Goal: Task Accomplishment & Management: Manage account settings

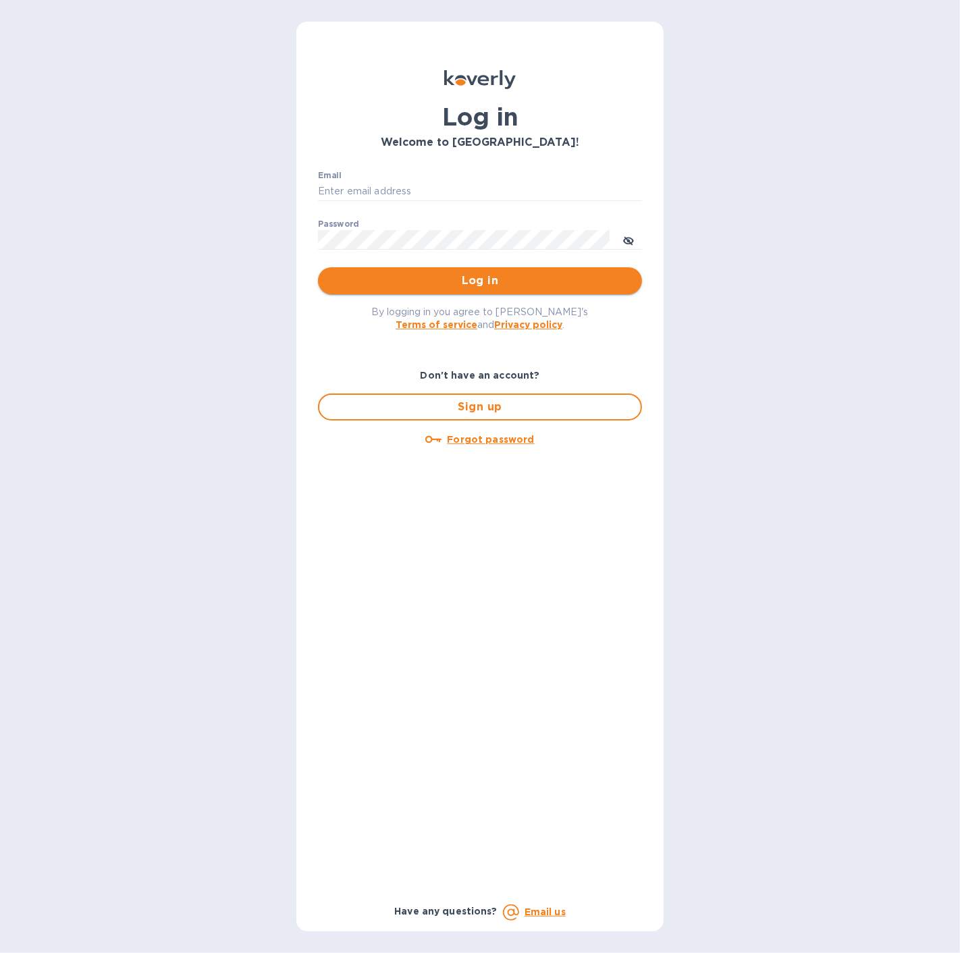
type input "spainwinecollection@gmail.com"
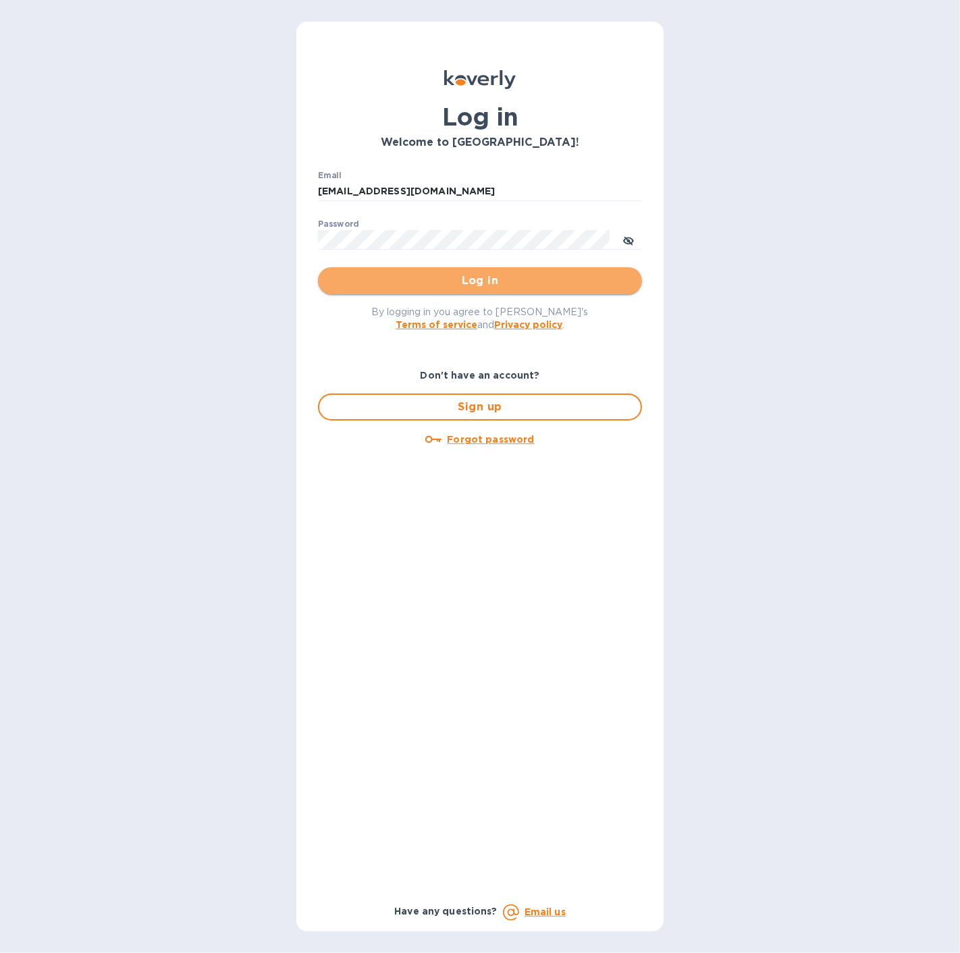
click at [447, 292] on button "Log in" at bounding box center [480, 280] width 324 height 27
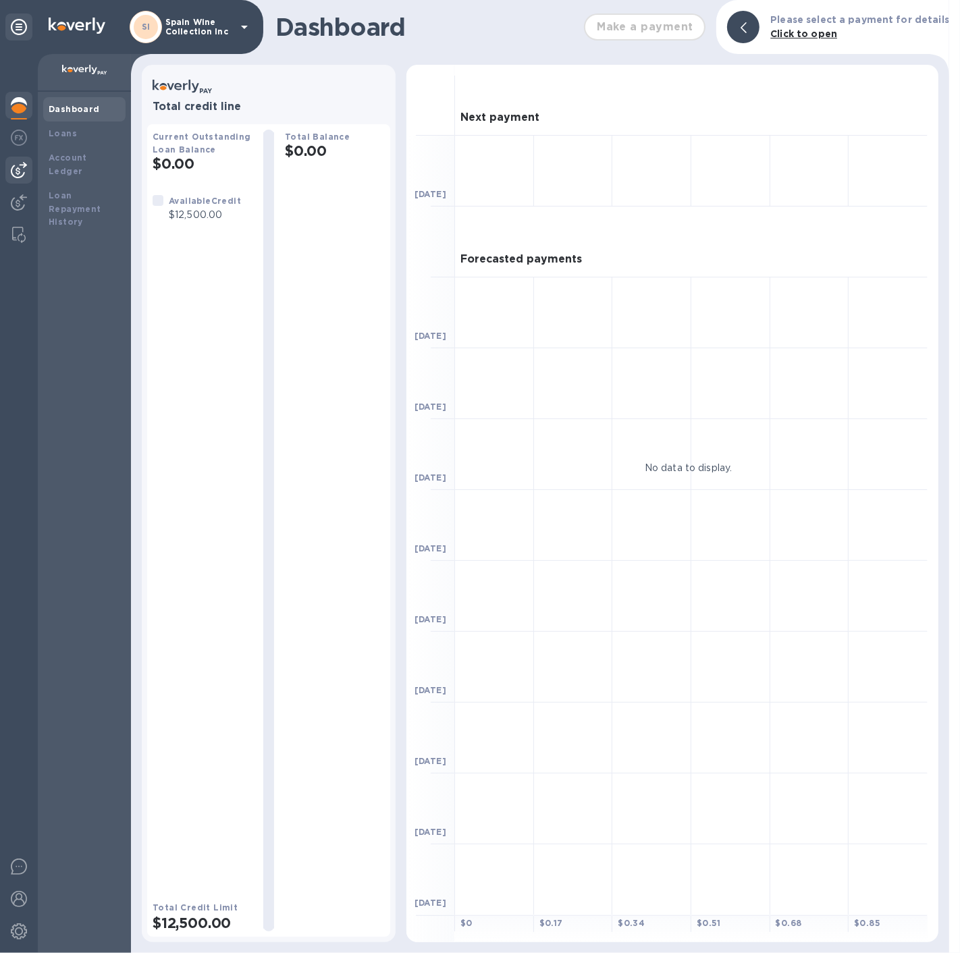
click at [23, 164] on img at bounding box center [19, 170] width 16 height 16
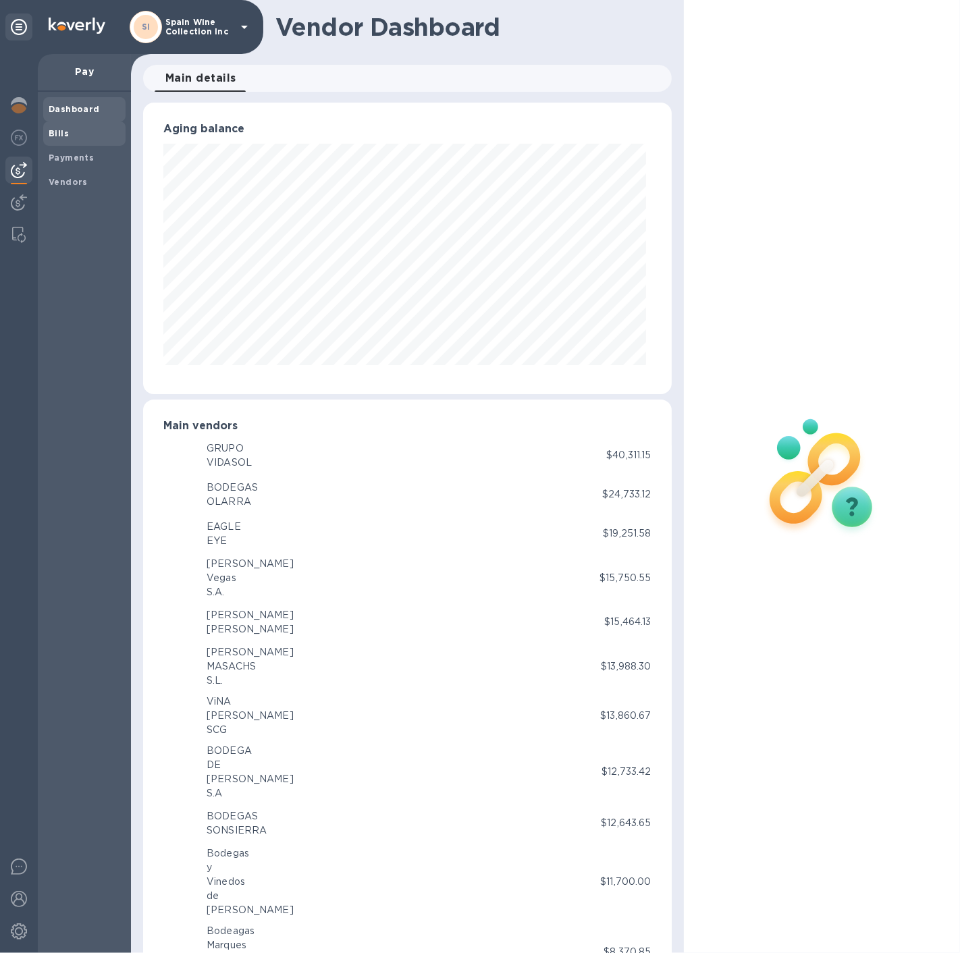
scroll to position [291, 523]
click at [51, 138] on span "Bills" at bounding box center [59, 133] width 20 height 13
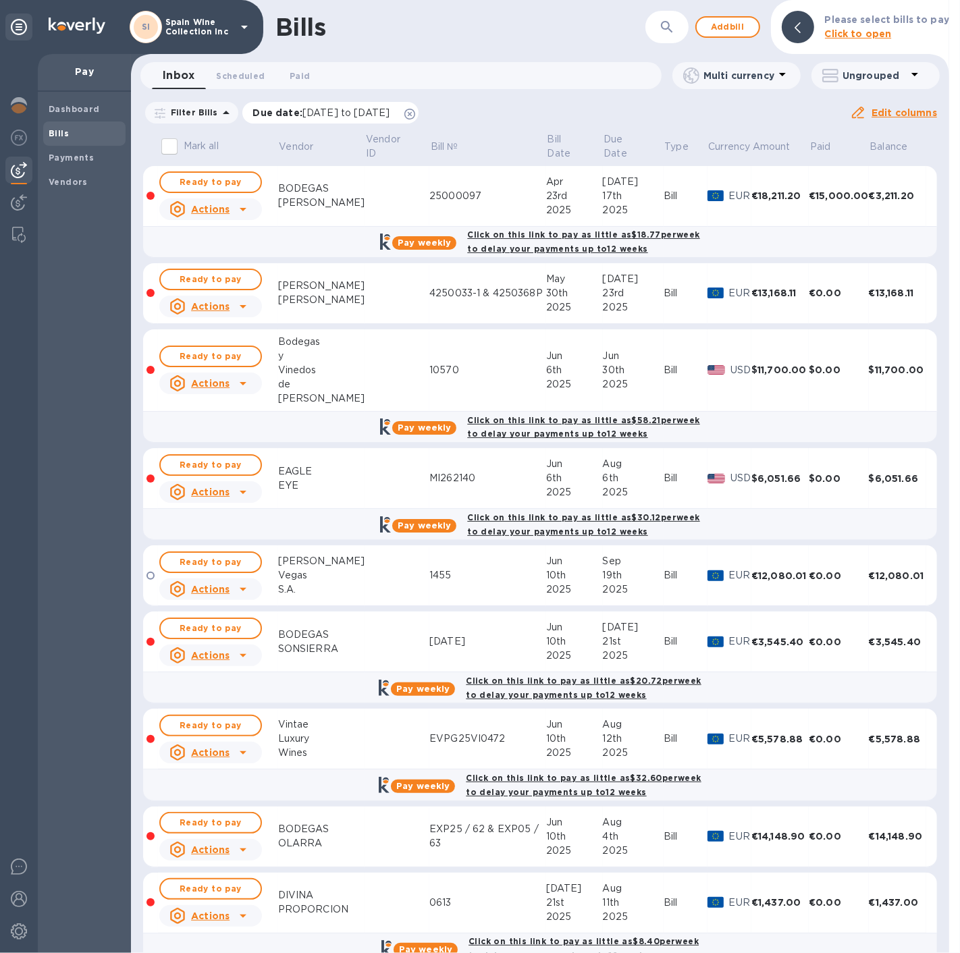
click at [415, 115] on icon at bounding box center [409, 114] width 11 height 11
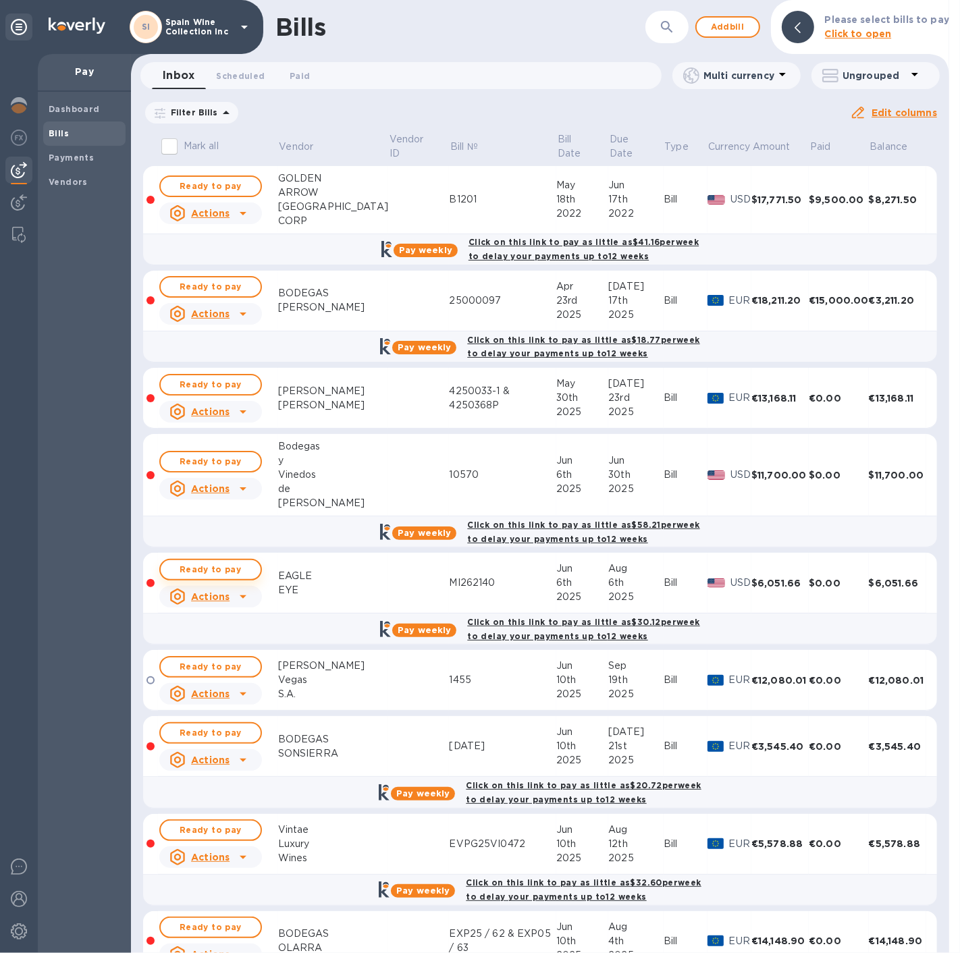
click at [221, 564] on span "Ready to pay" at bounding box center [210, 570] width 78 height 16
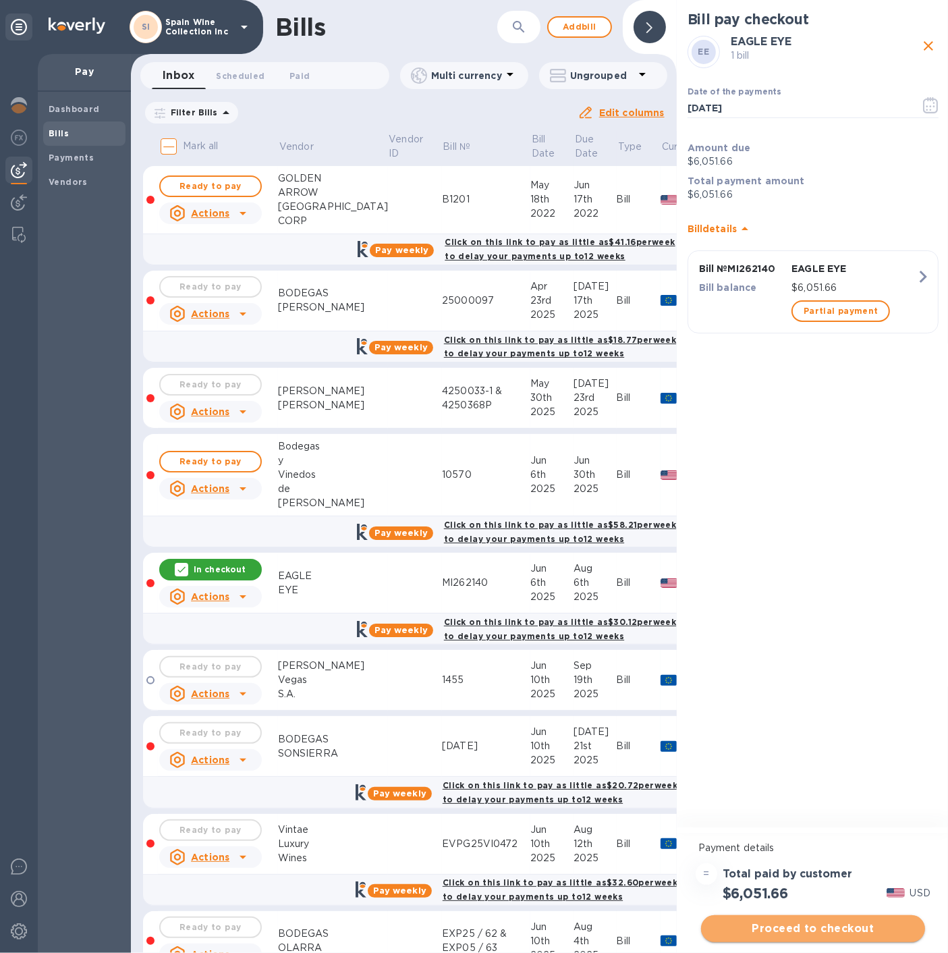
click at [811, 926] on span "Proceed to checkout" at bounding box center [813, 929] width 202 height 16
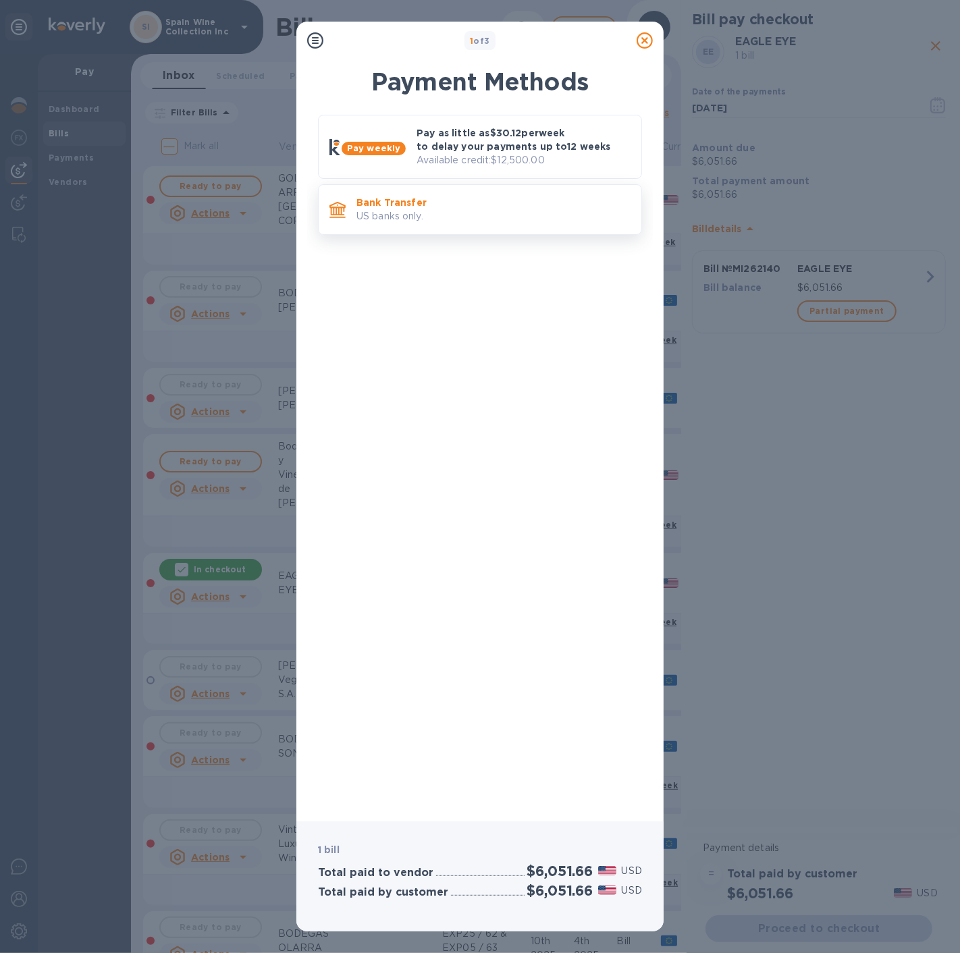
click at [427, 219] on p "US banks only." at bounding box center [493, 216] width 274 height 14
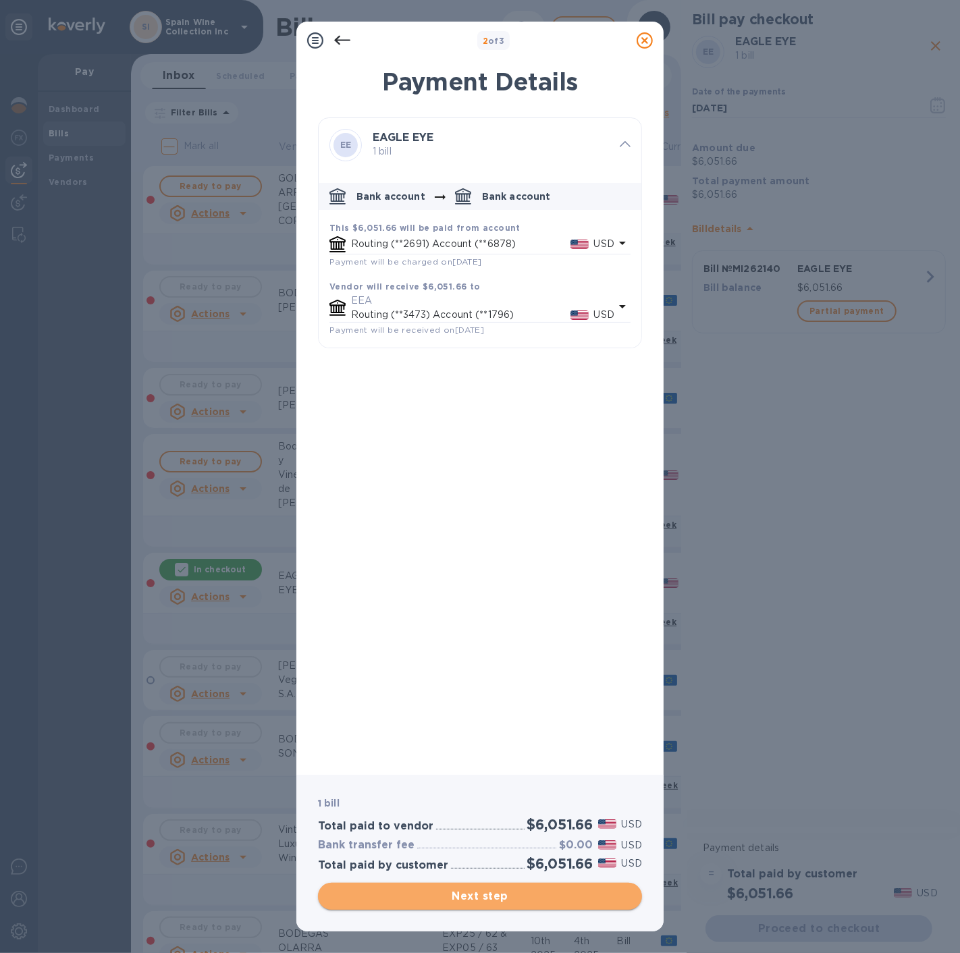
click at [467, 903] on span "Next step" at bounding box center [480, 896] width 302 height 16
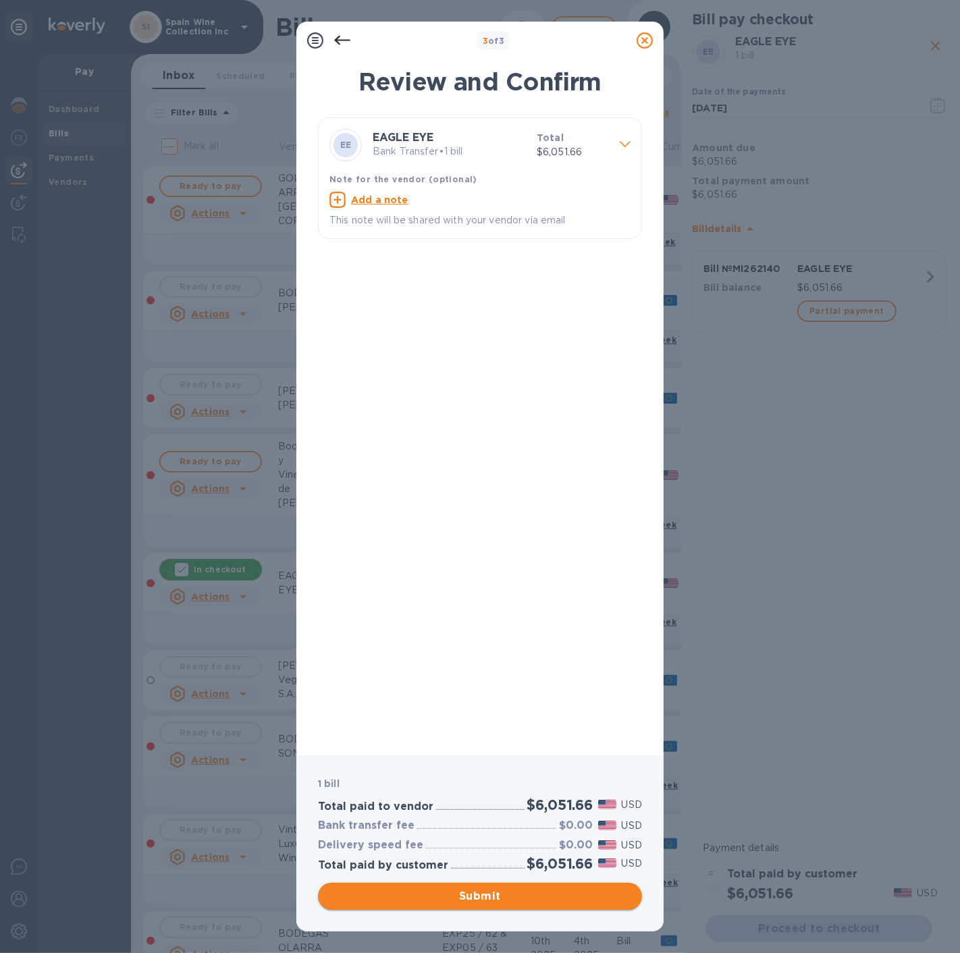
click at [464, 897] on span "Submit" at bounding box center [480, 896] width 302 height 16
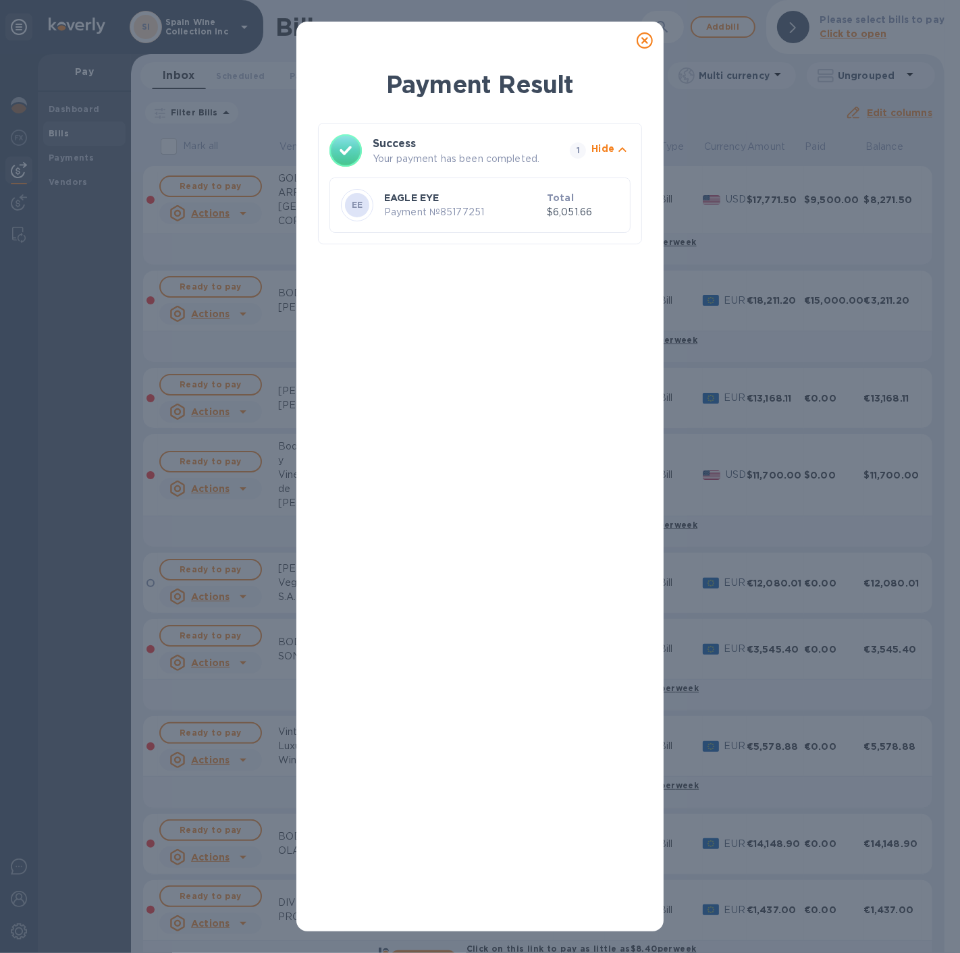
click at [483, 215] on p "Payment № 85177251" at bounding box center [462, 212] width 157 height 14
click at [638, 34] on icon at bounding box center [644, 40] width 16 height 16
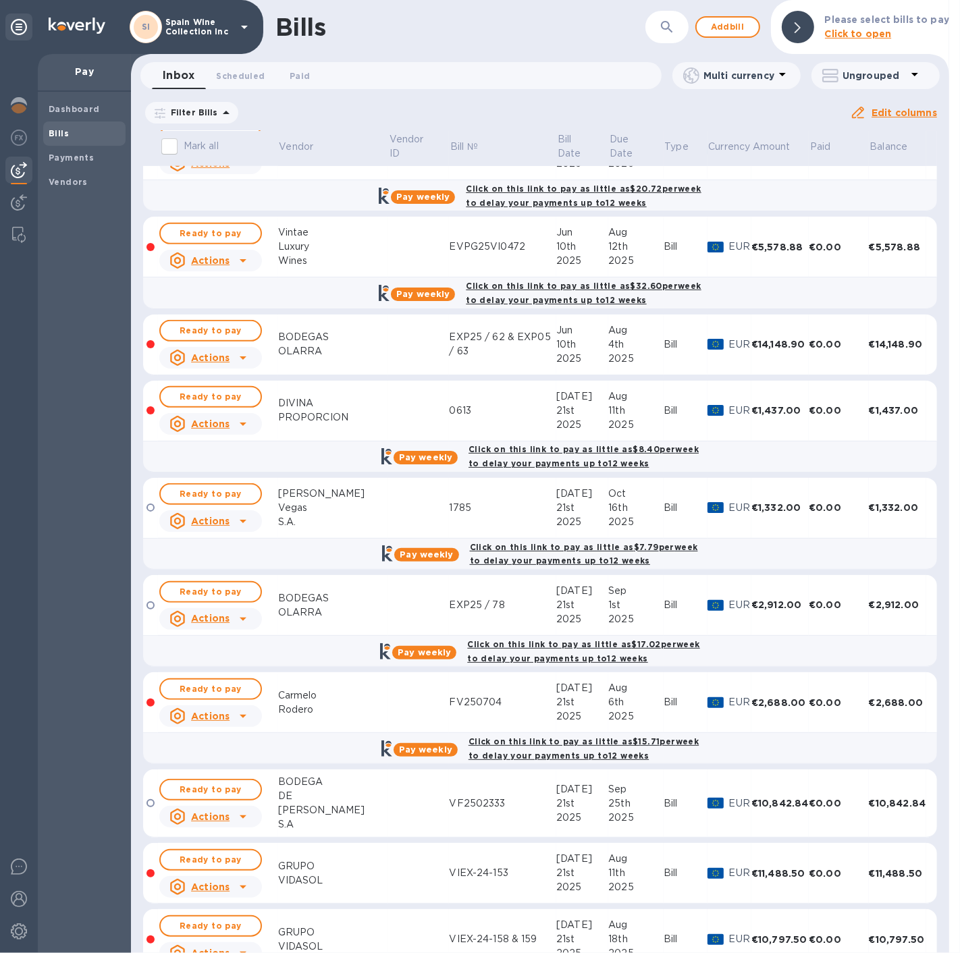
scroll to position [624, 0]
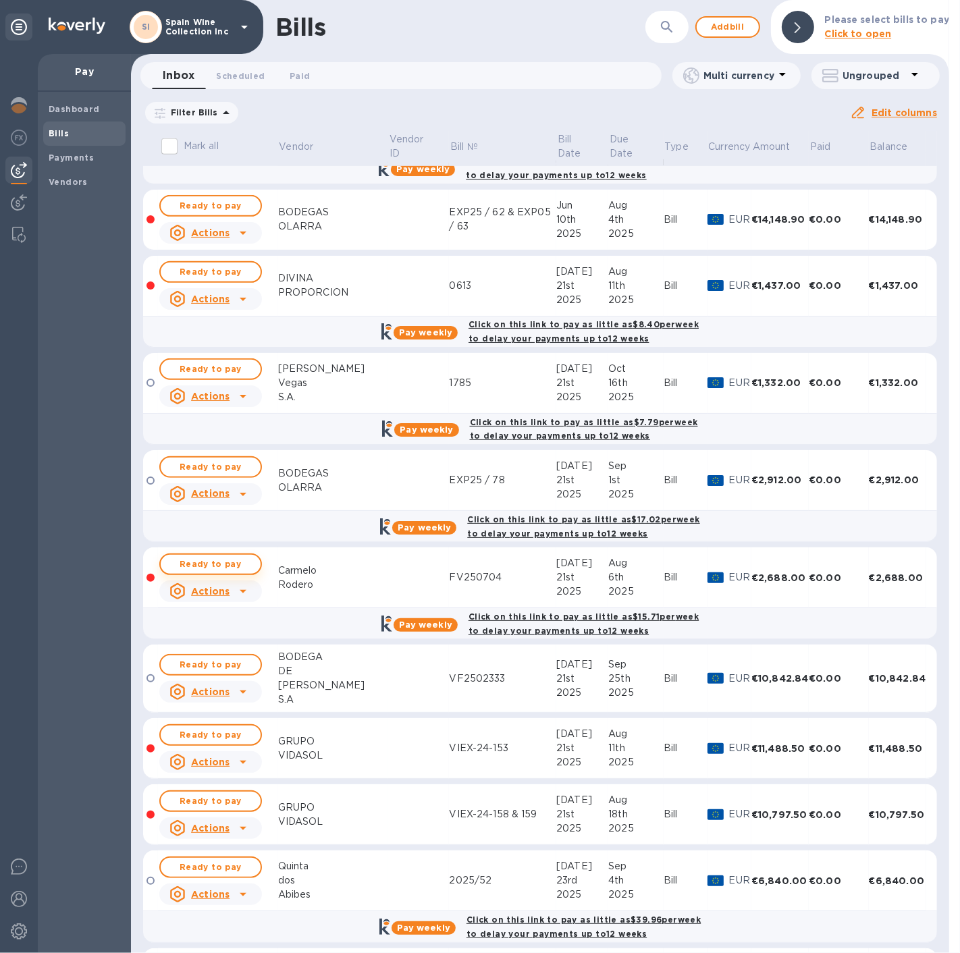
click at [220, 558] on span "Ready to pay" at bounding box center [210, 564] width 78 height 16
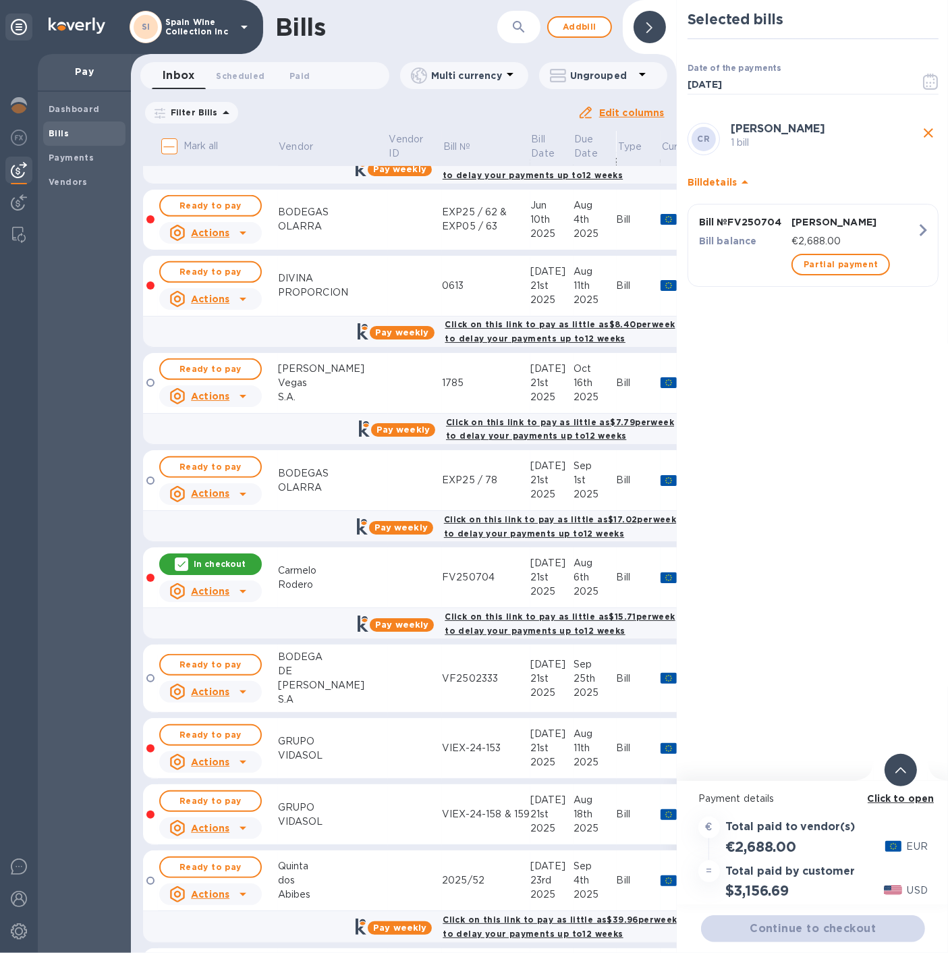
click at [804, 929] on div "Continue to checkout" at bounding box center [813, 929] width 229 height 32
click at [786, 925] on span "Continue to checkout" at bounding box center [813, 929] width 202 height 16
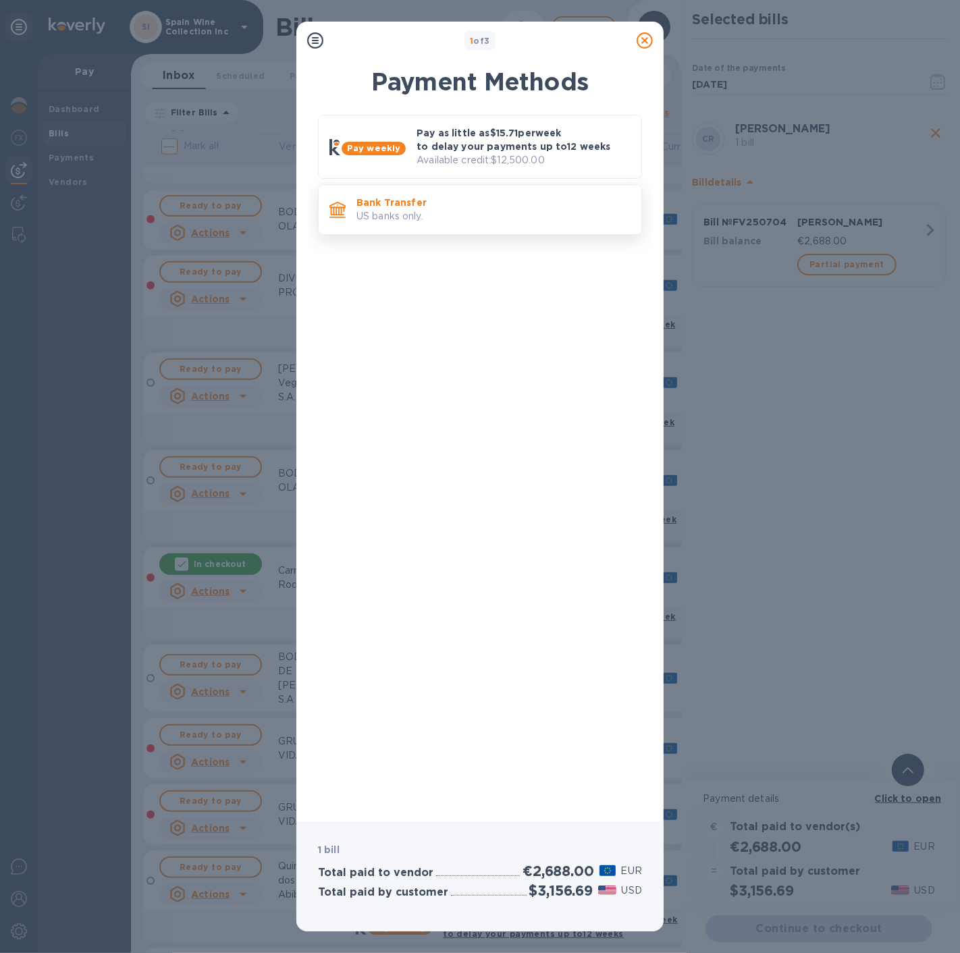
click at [409, 218] on p "US banks only." at bounding box center [493, 216] width 274 height 14
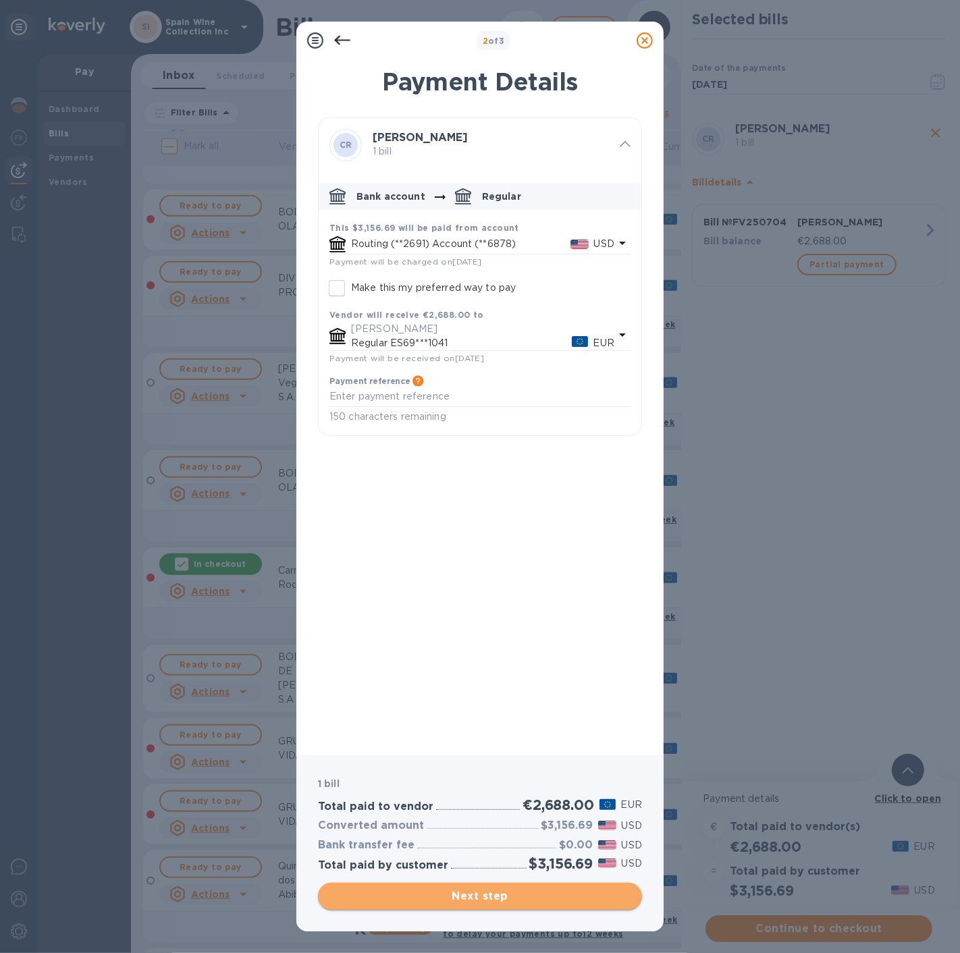
click at [490, 896] on span "Next step" at bounding box center [480, 896] width 302 height 16
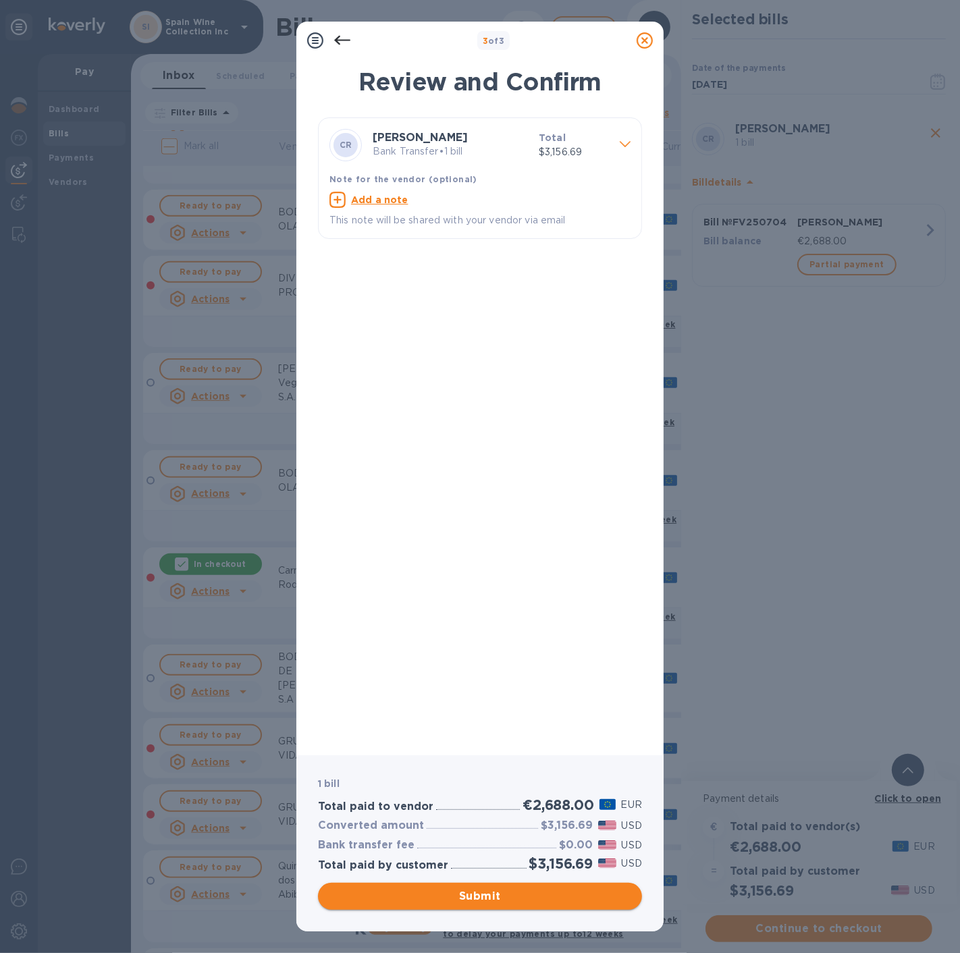
click at [490, 896] on span "Submit" at bounding box center [480, 896] width 302 height 16
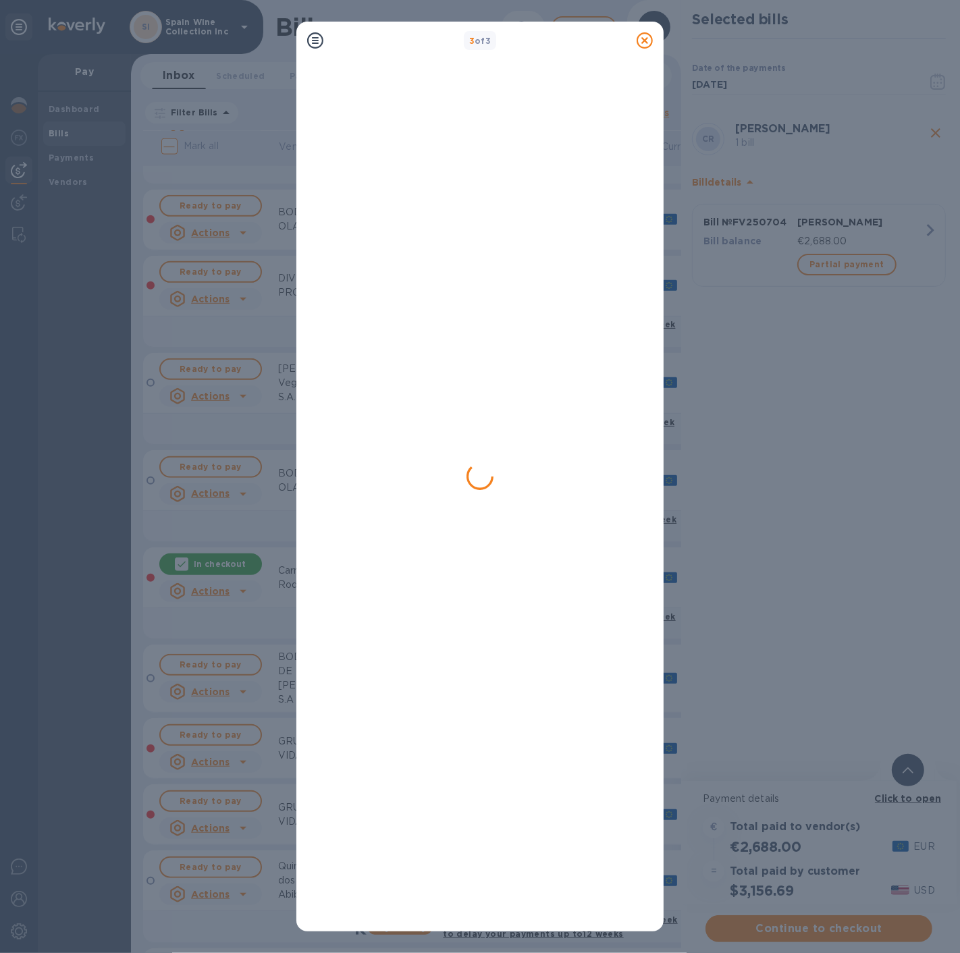
scroll to position [0, 0]
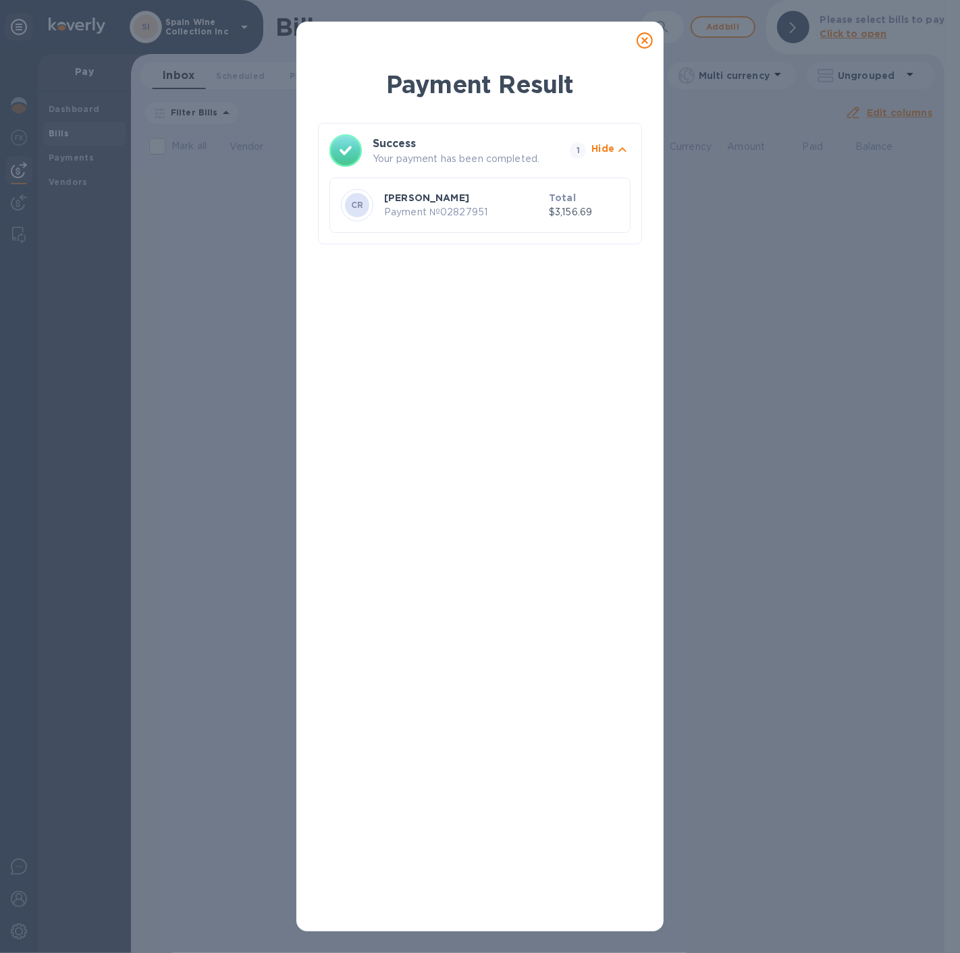
click at [644, 36] on icon at bounding box center [644, 40] width 16 height 16
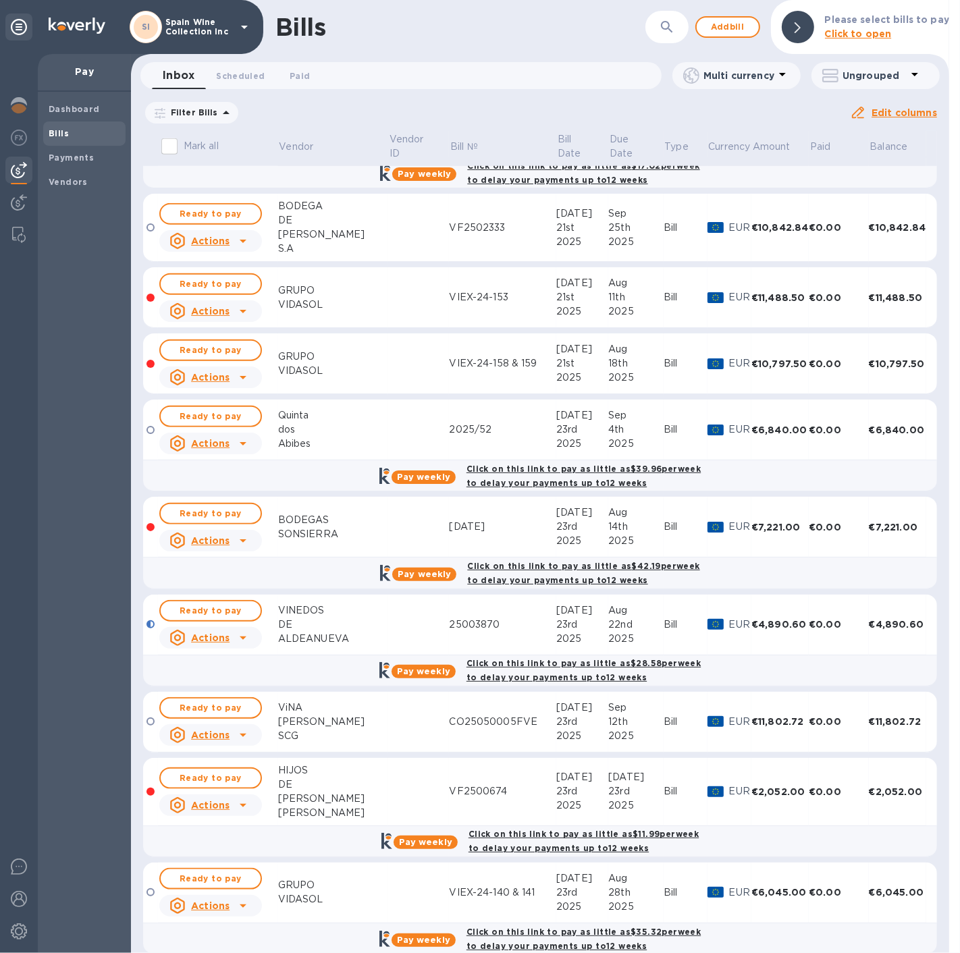
scroll to position [1000, 0]
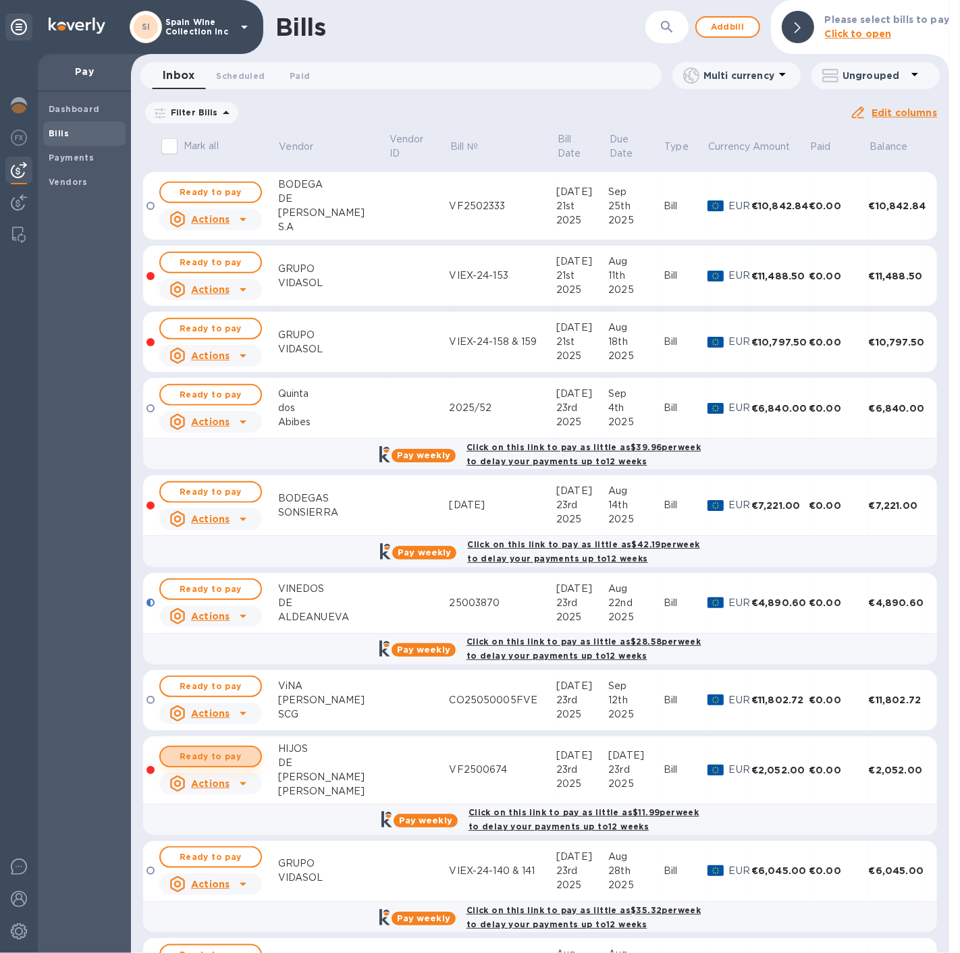
click at [210, 749] on span "Ready to pay" at bounding box center [210, 757] width 78 height 16
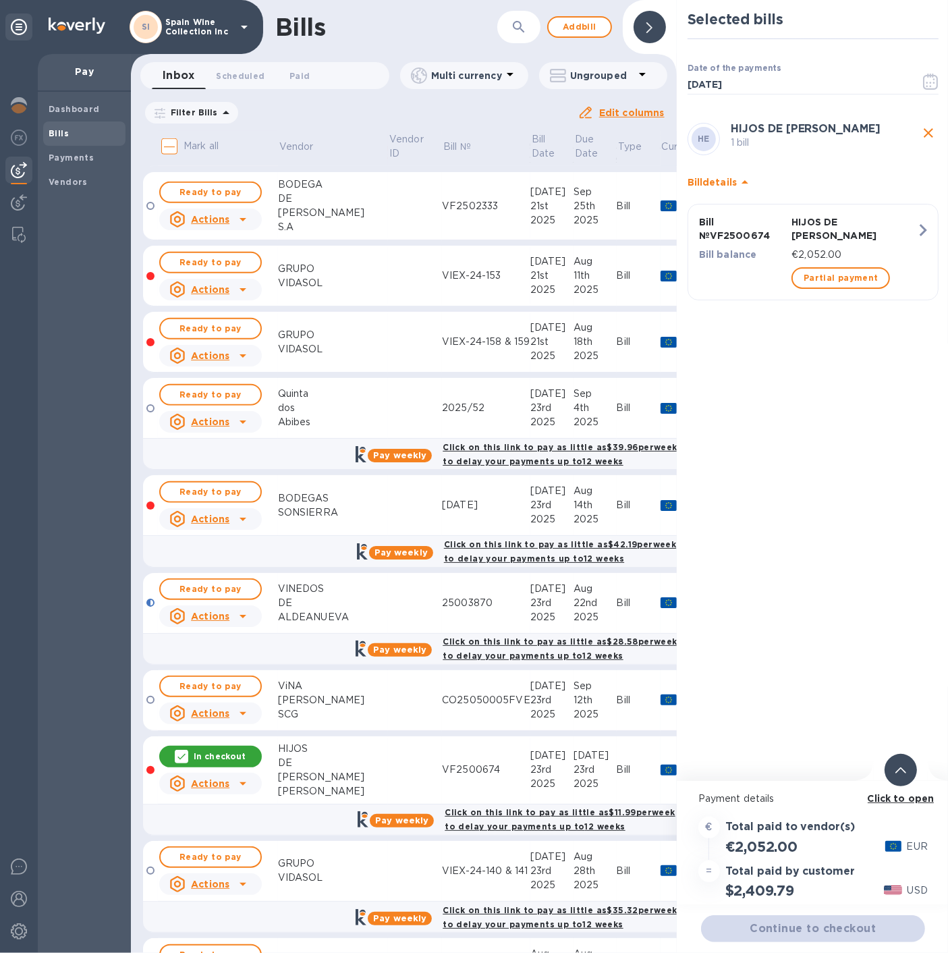
click at [784, 929] on div "Continue to checkout" at bounding box center [813, 929] width 229 height 32
click at [790, 926] on span "Continue to checkout" at bounding box center [813, 929] width 202 height 16
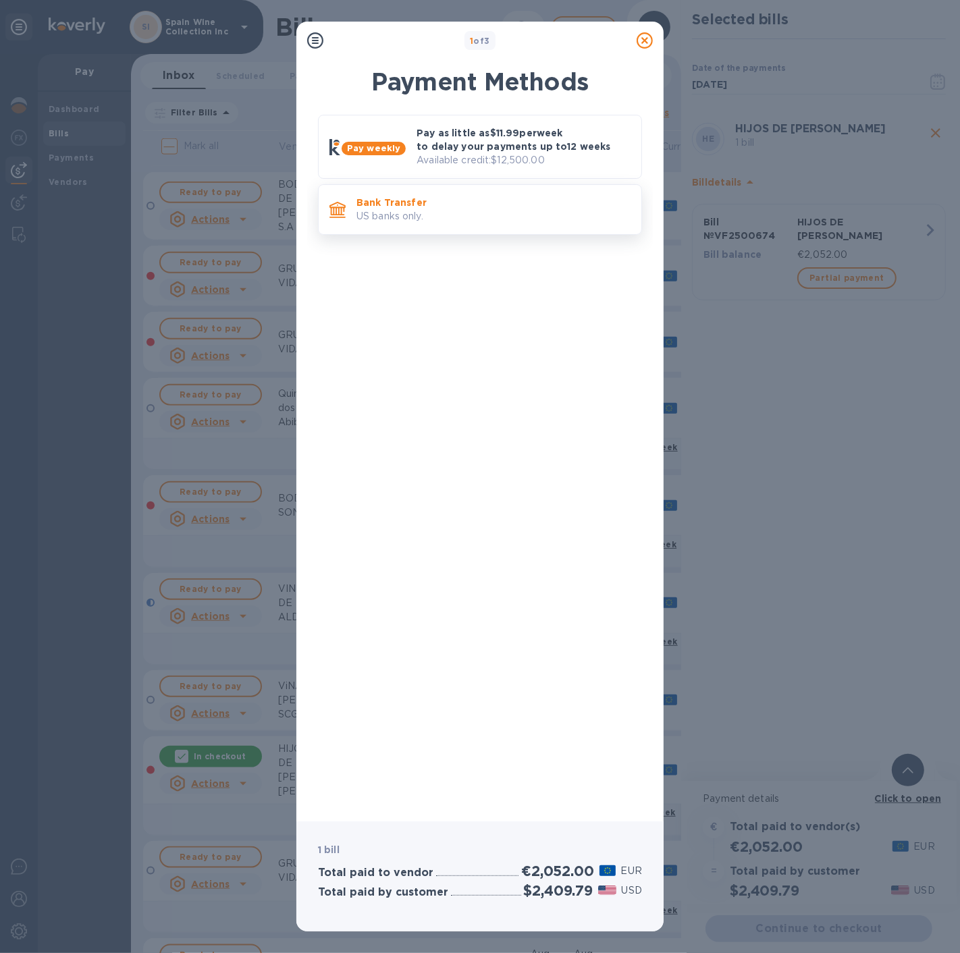
click at [462, 211] on p "US banks only." at bounding box center [493, 216] width 274 height 14
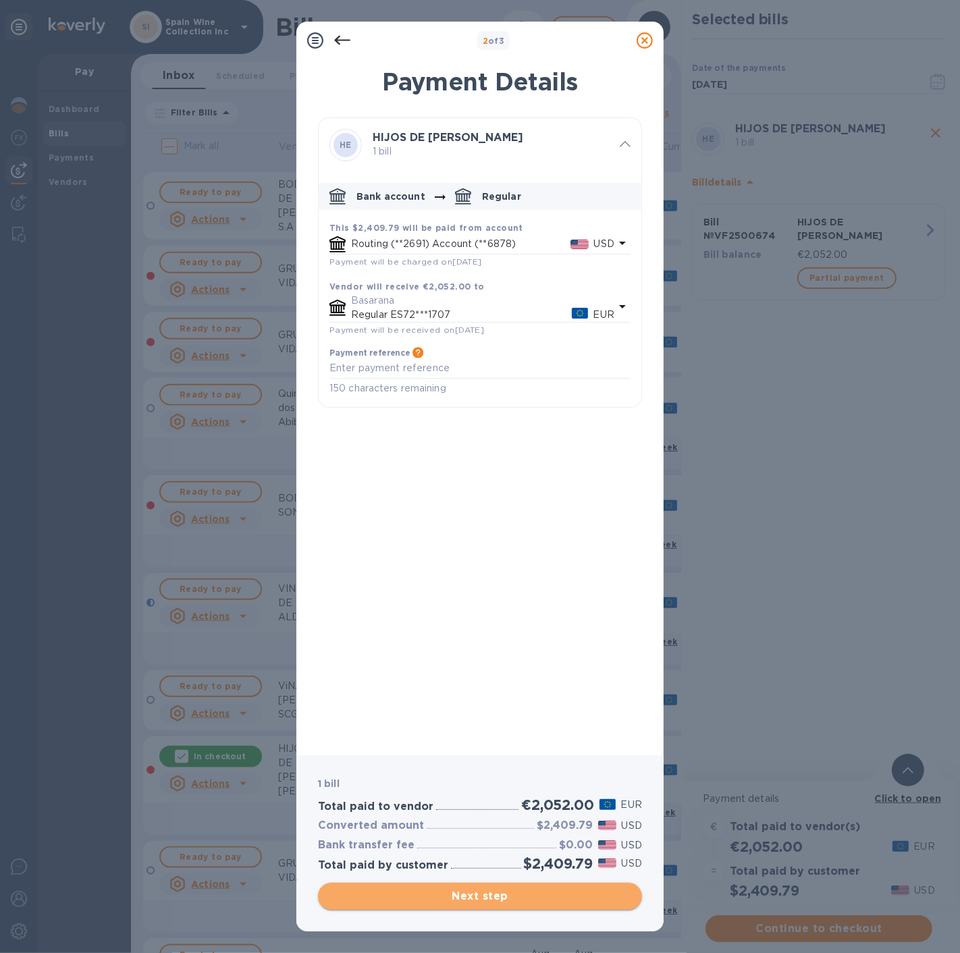
click at [468, 888] on span "Next step" at bounding box center [480, 896] width 302 height 16
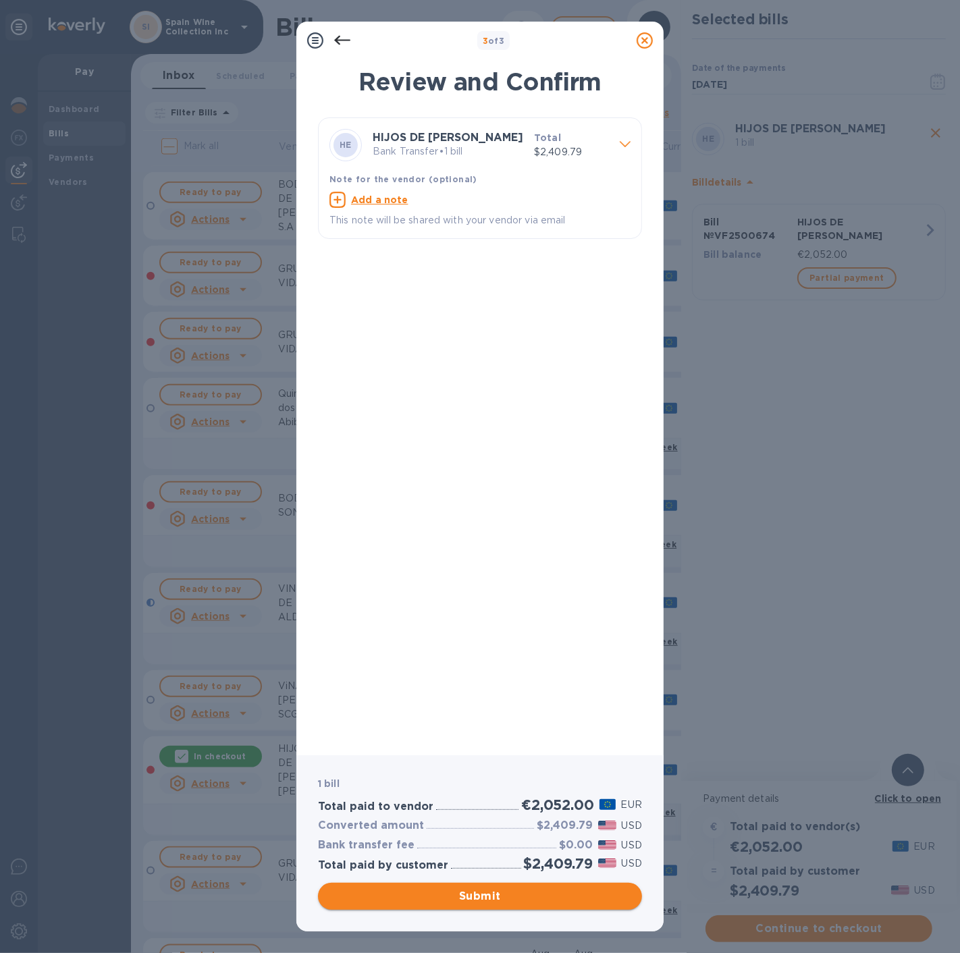
click at [468, 896] on span "Submit" at bounding box center [480, 896] width 302 height 16
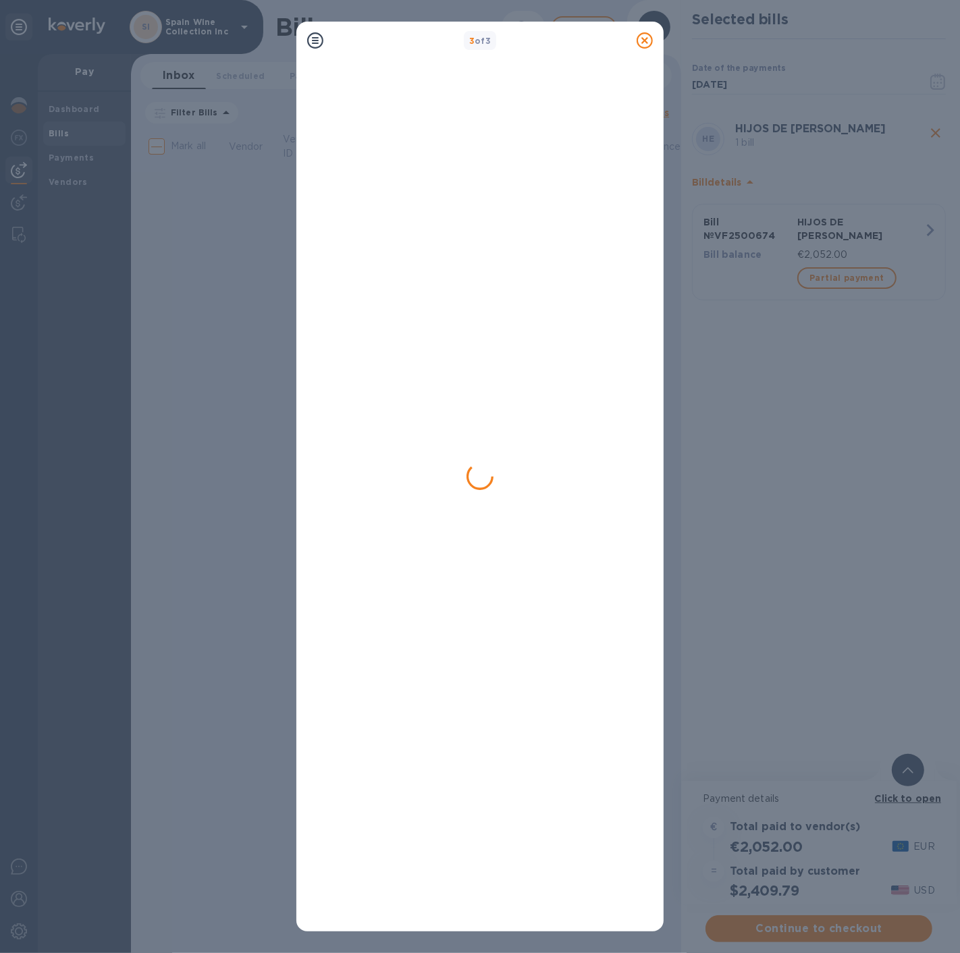
scroll to position [0, 0]
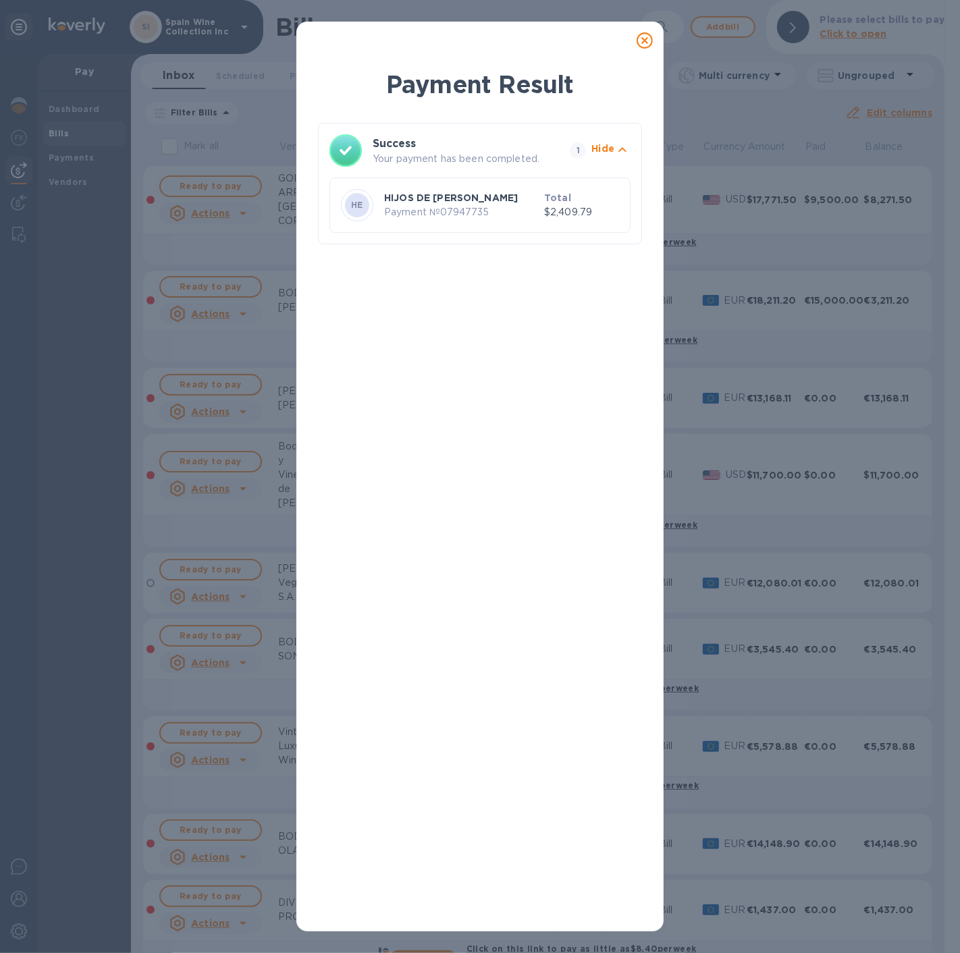
click at [504, 201] on p "HIJOS DE [PERSON_NAME]" at bounding box center [461, 197] width 155 height 13
click at [636, 42] on icon at bounding box center [644, 40] width 16 height 16
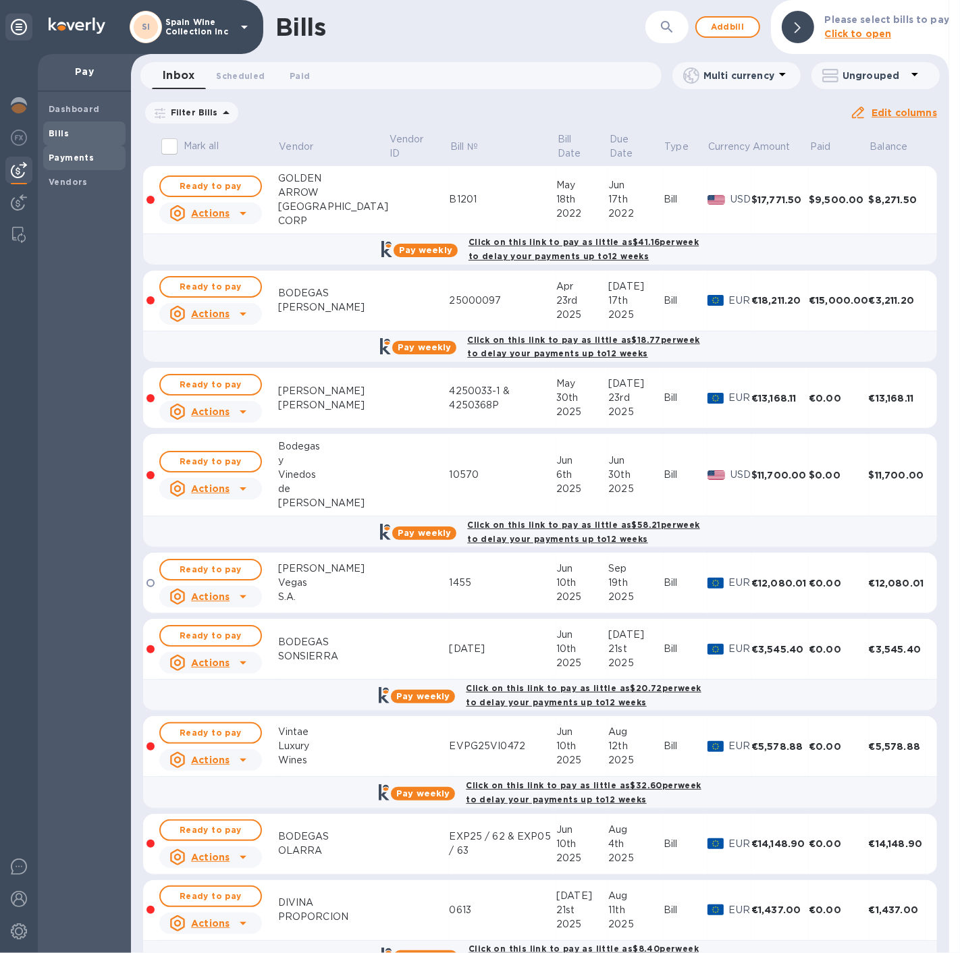
click at [60, 153] on b "Payments" at bounding box center [71, 158] width 45 height 10
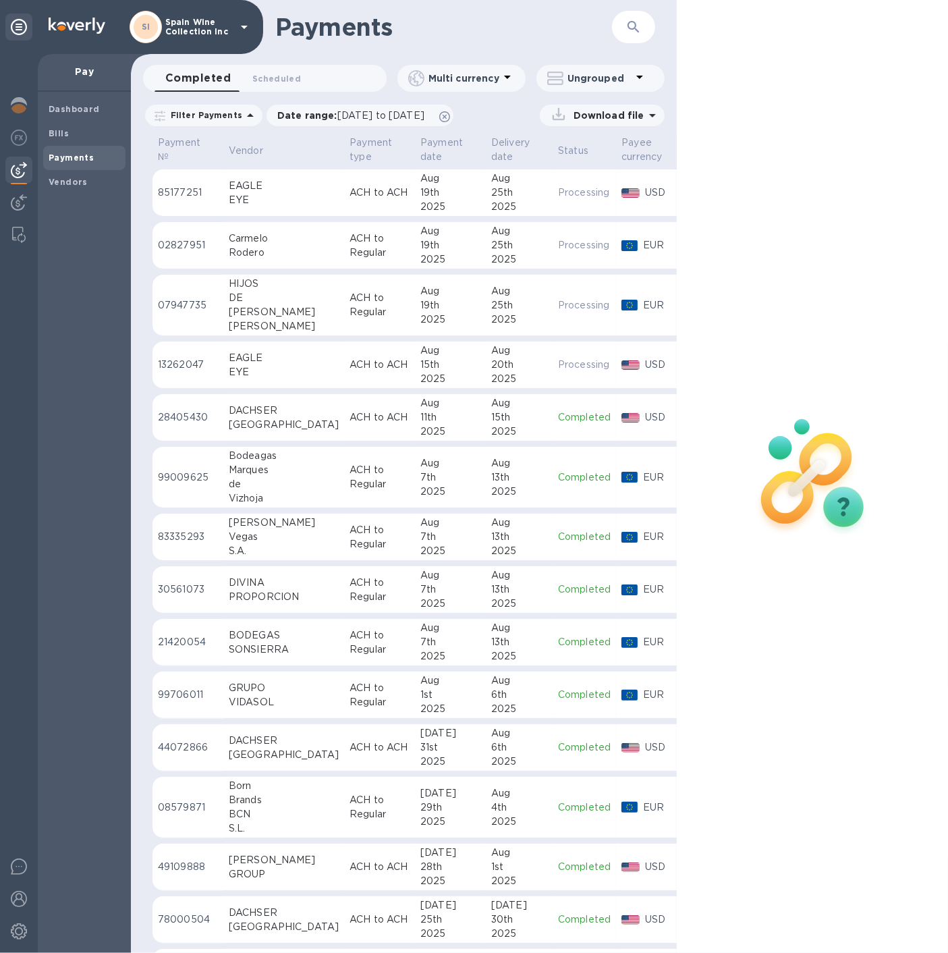
click at [344, 190] on td "ACH to ACH" at bounding box center [379, 192] width 71 height 47
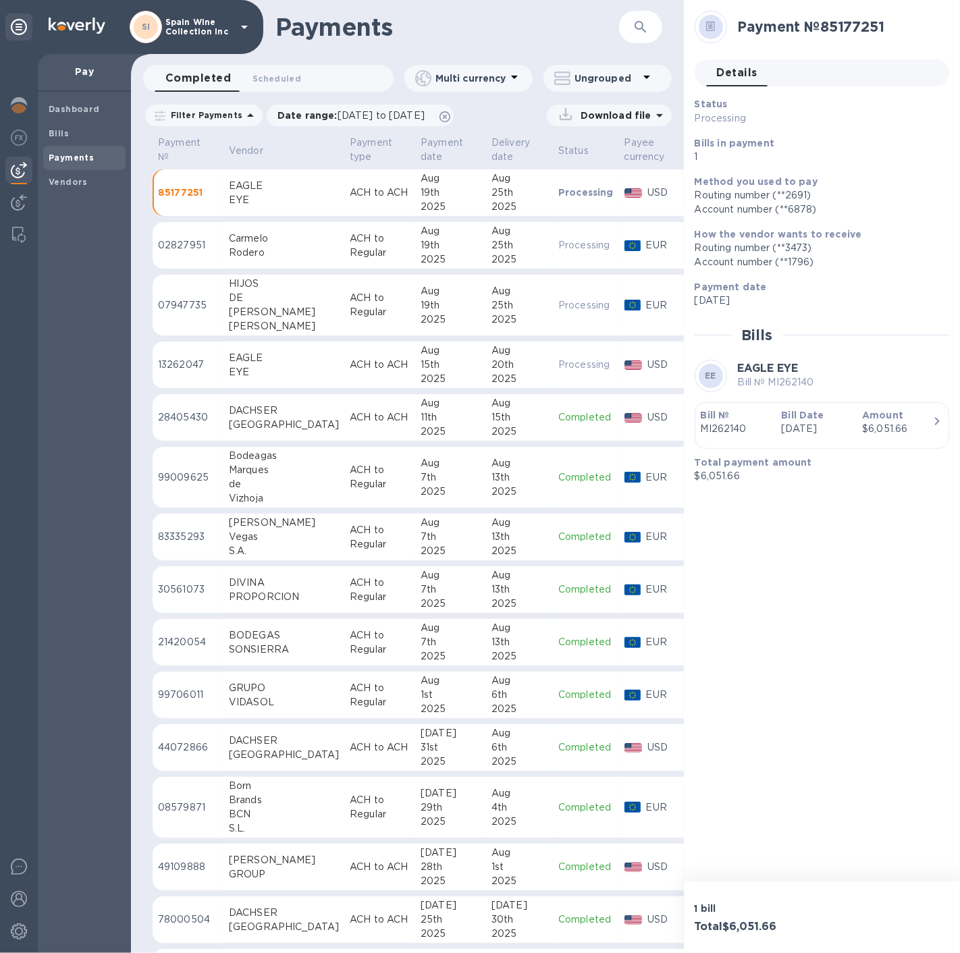
click at [781, 435] on p "[DATE]" at bounding box center [816, 429] width 70 height 14
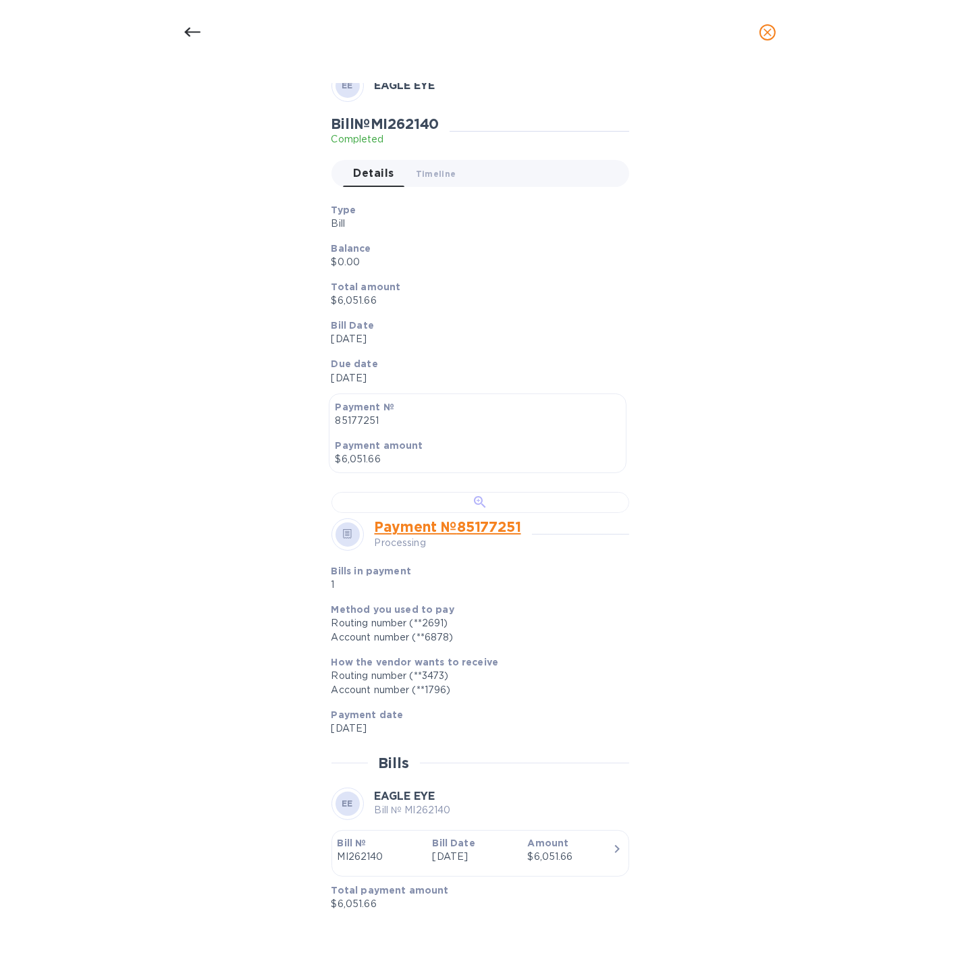
scroll to position [375, 0]
click at [445, 492] on div at bounding box center [480, 502] width 298 height 21
click at [193, 32] on icon at bounding box center [192, 32] width 16 height 9
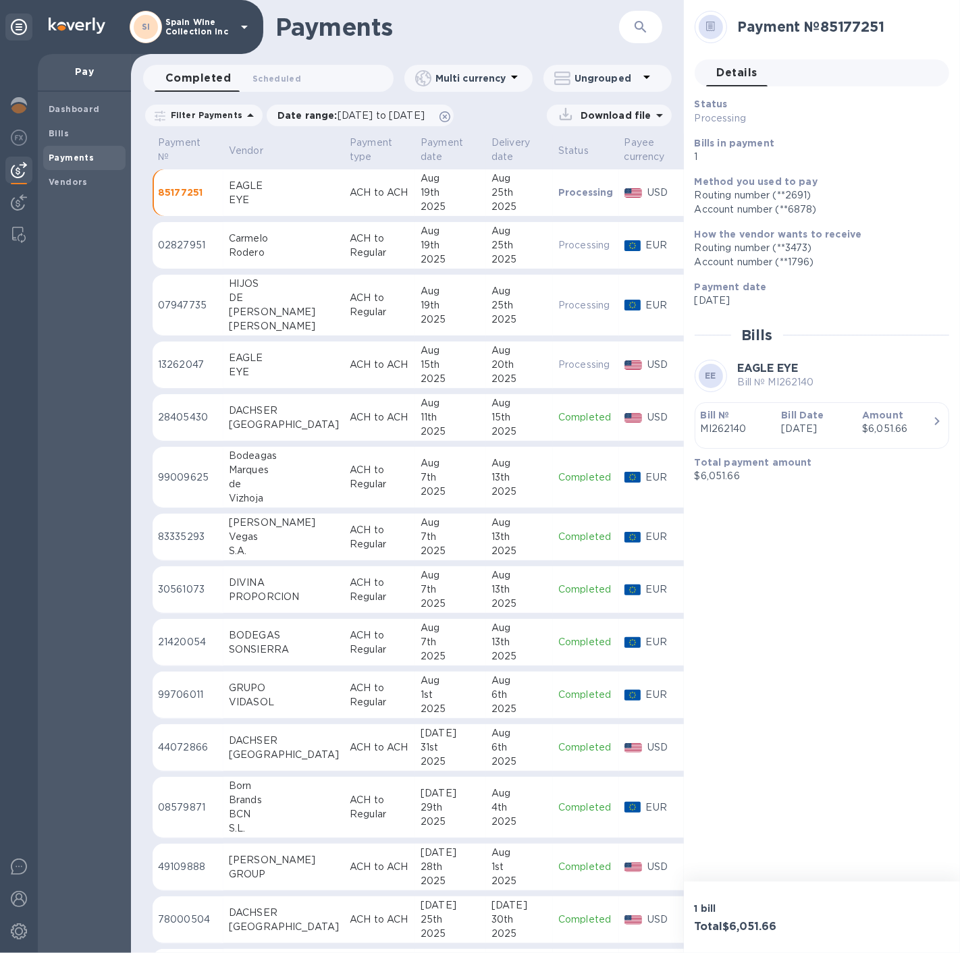
click at [261, 246] on div "Rodero" at bounding box center [284, 253] width 110 height 14
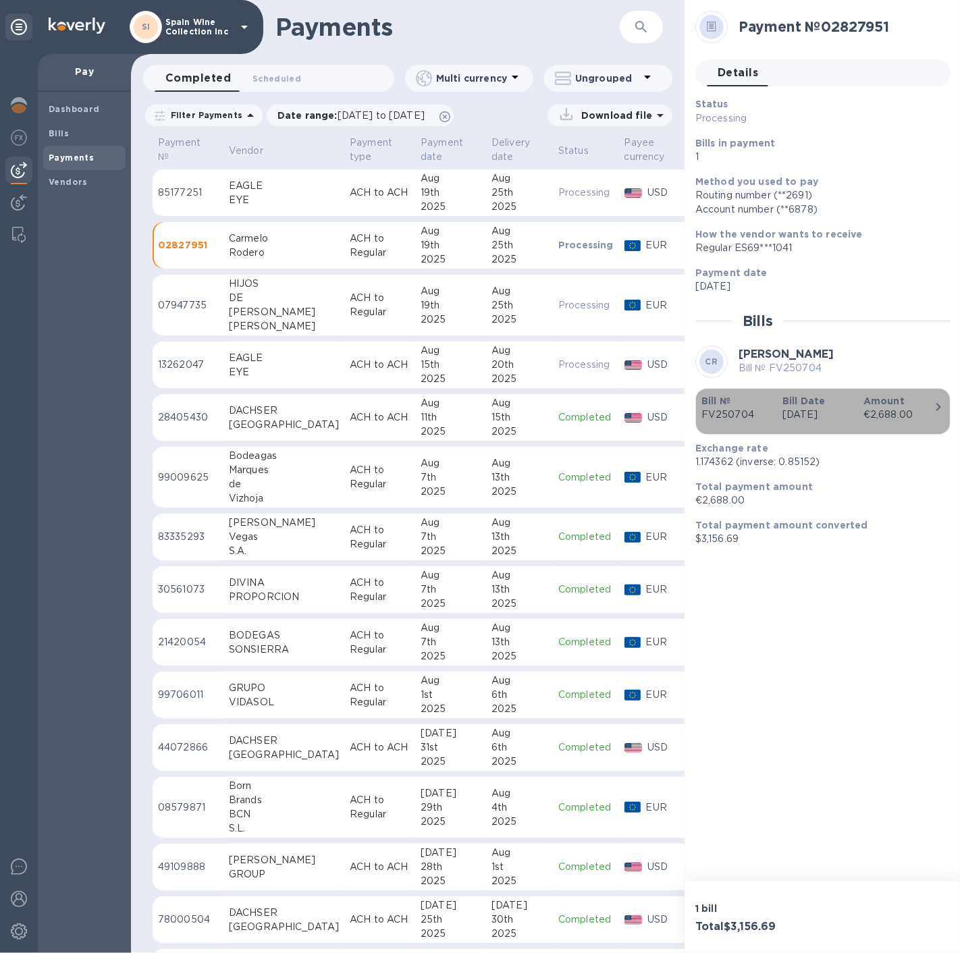
click at [818, 427] on div "button" at bounding box center [822, 425] width 243 height 7
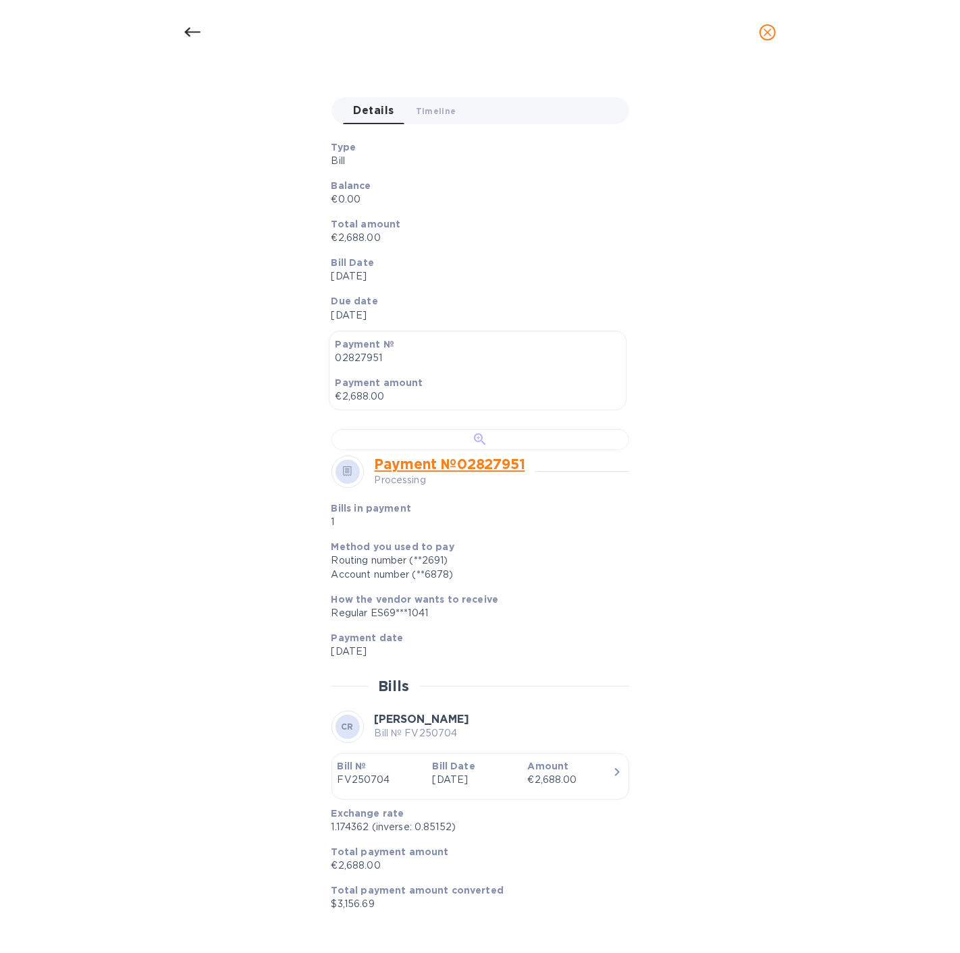
scroll to position [250, 0]
click at [472, 450] on div at bounding box center [480, 439] width 298 height 21
click at [184, 21] on div at bounding box center [192, 32] width 32 height 32
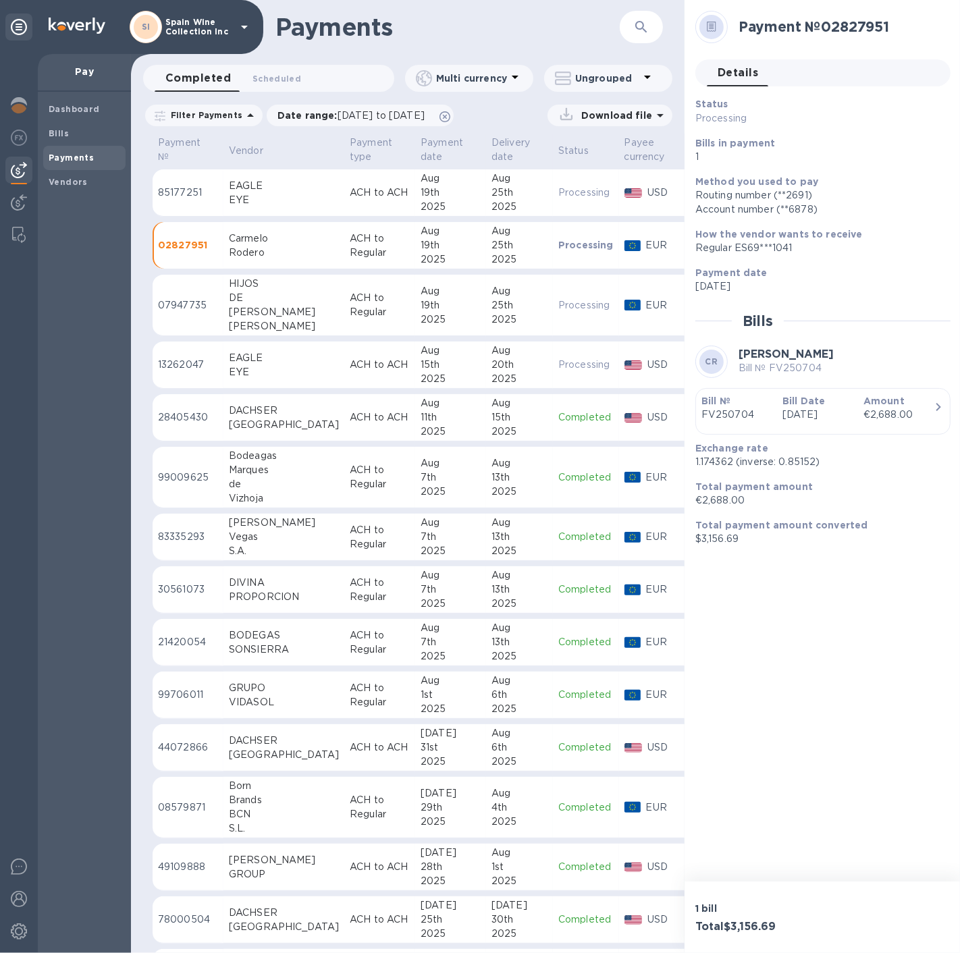
scroll to position [75, 0]
click at [287, 311] on div "[PERSON_NAME]" at bounding box center [284, 312] width 110 height 14
click at [863, 418] on div "€2,052.00" at bounding box center [898, 415] width 70 height 14
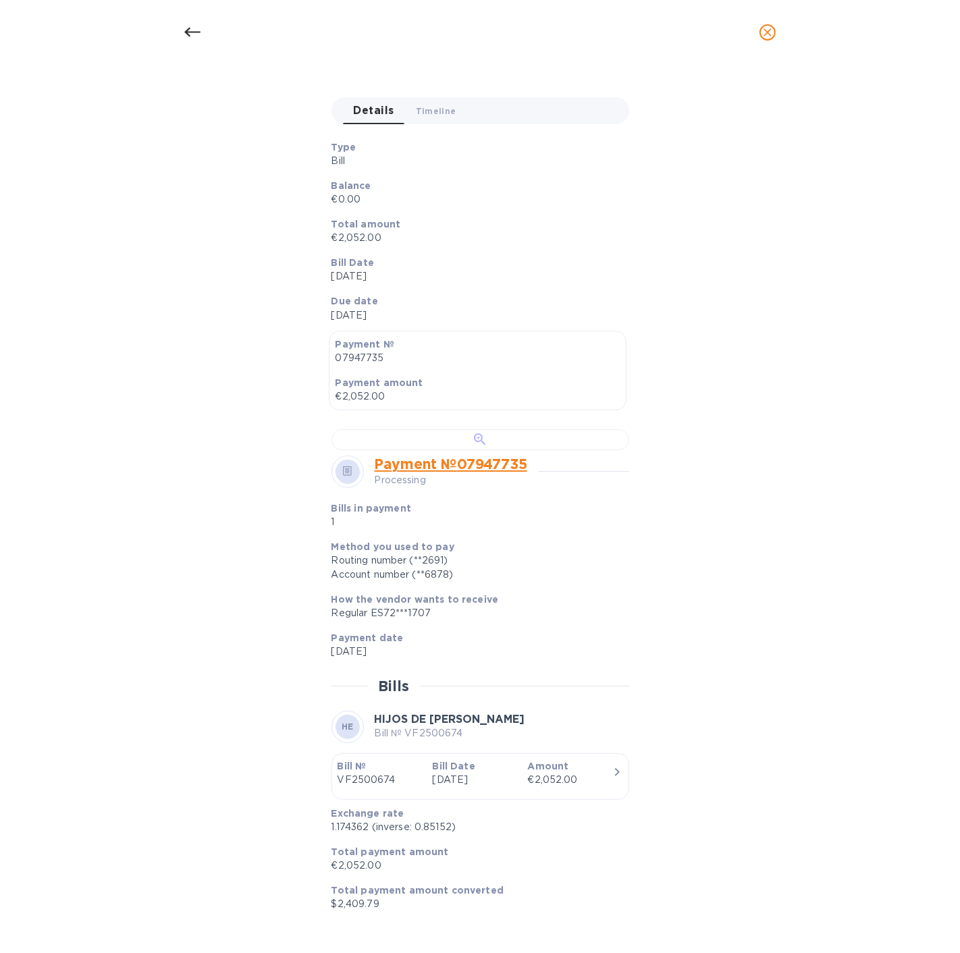
scroll to position [250, 0]
click at [498, 429] on div at bounding box center [480, 439] width 298 height 21
click at [192, 26] on icon at bounding box center [192, 32] width 16 height 16
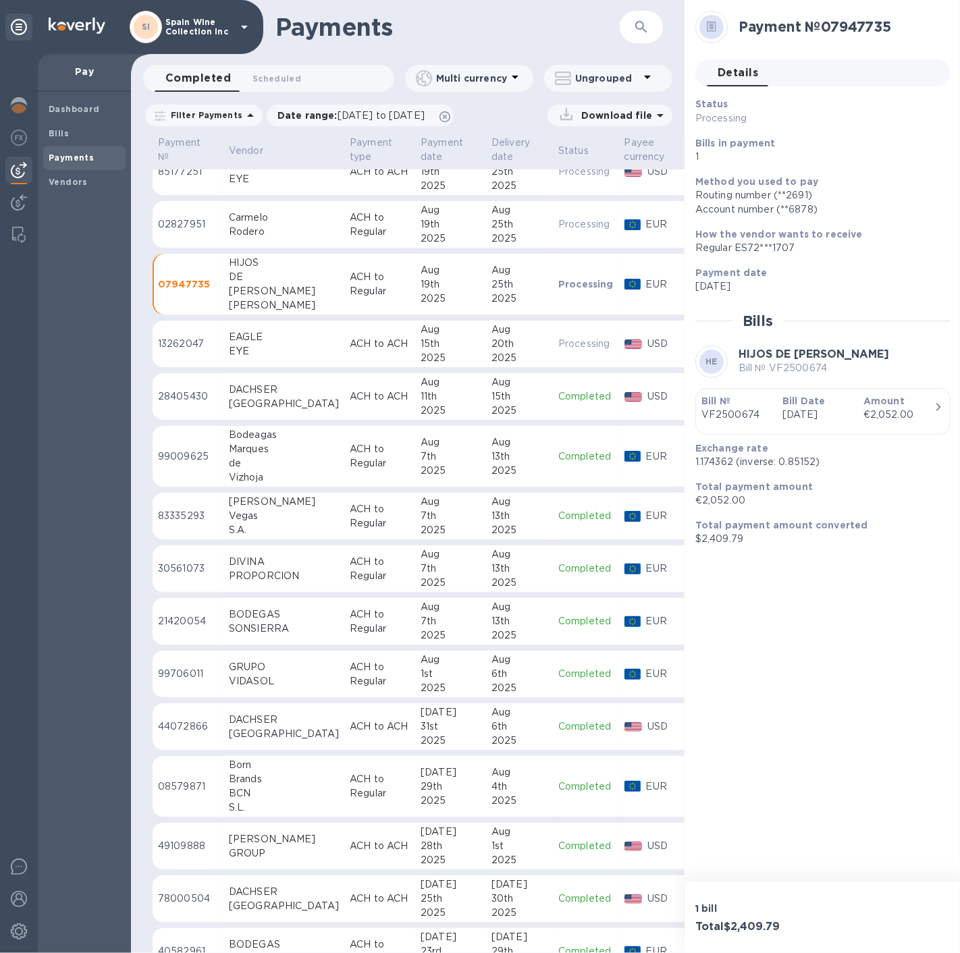
scroll to position [0, 0]
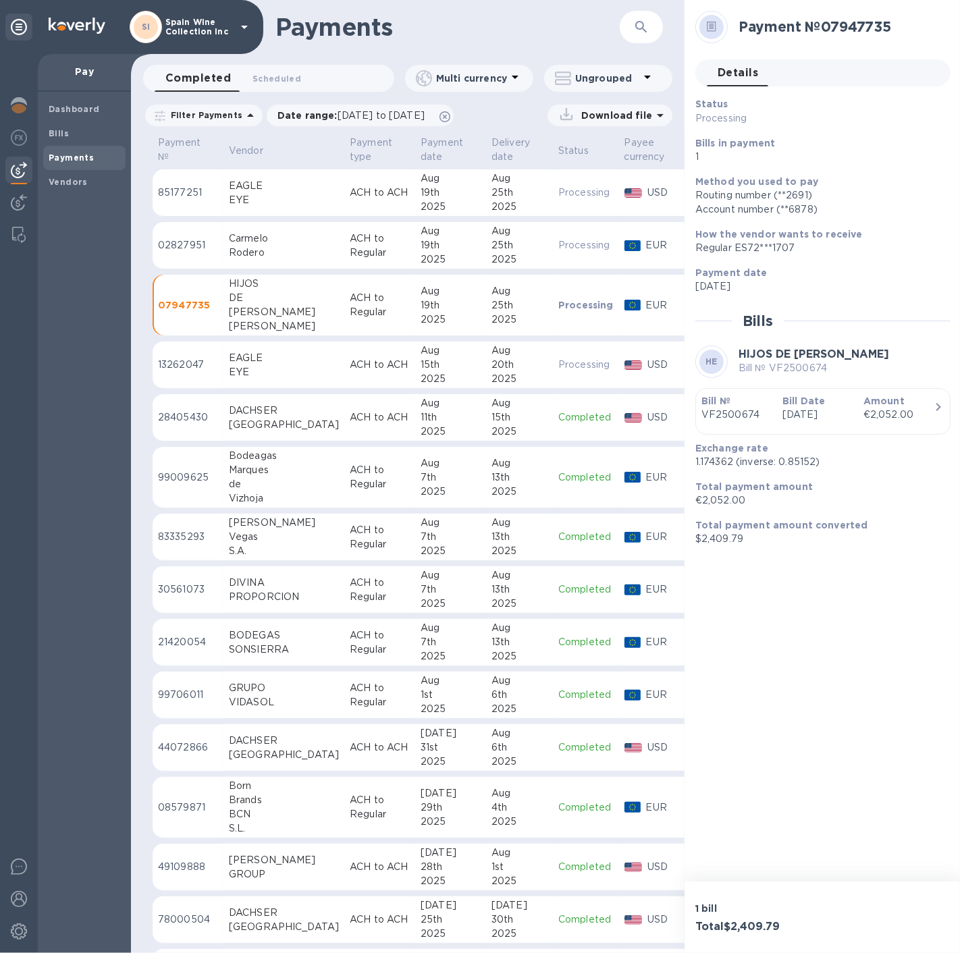
click at [57, 151] on span "Payments" at bounding box center [71, 157] width 45 height 13
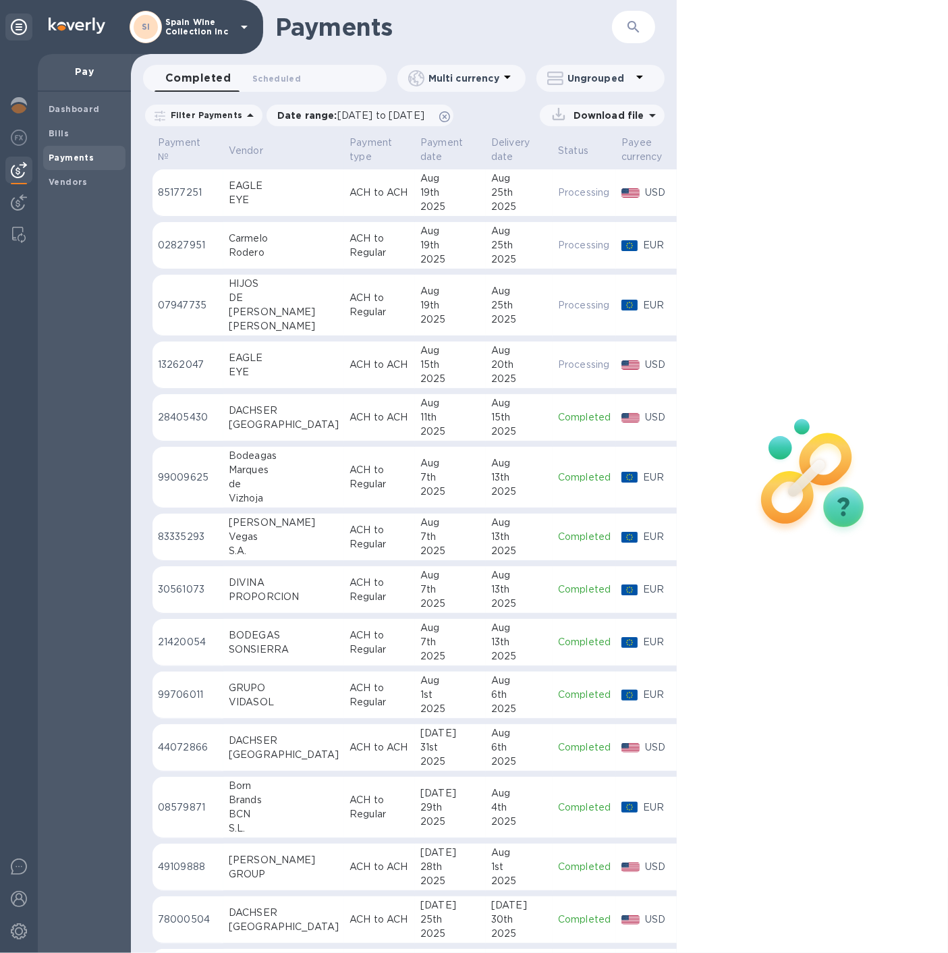
click at [172, 30] on p "Spain Wine Collection Inc" at bounding box center [198, 27] width 67 height 19
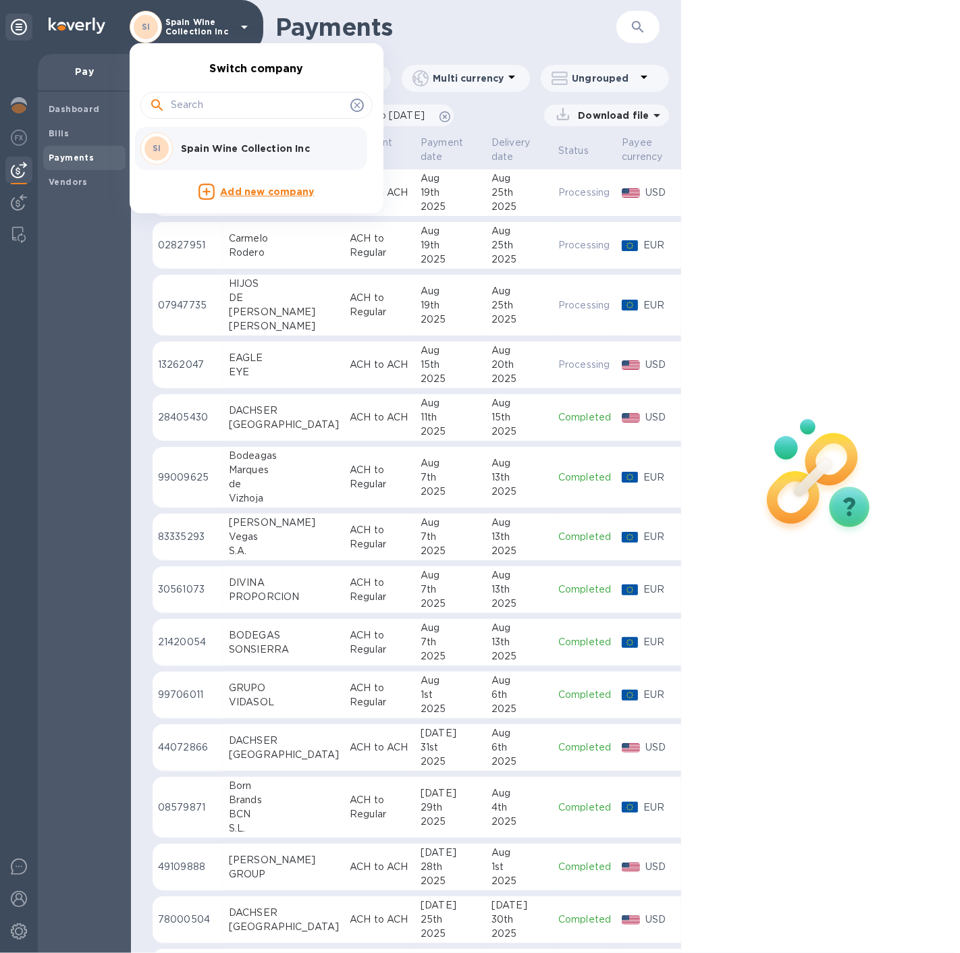
click at [799, 111] on div at bounding box center [480, 476] width 960 height 953
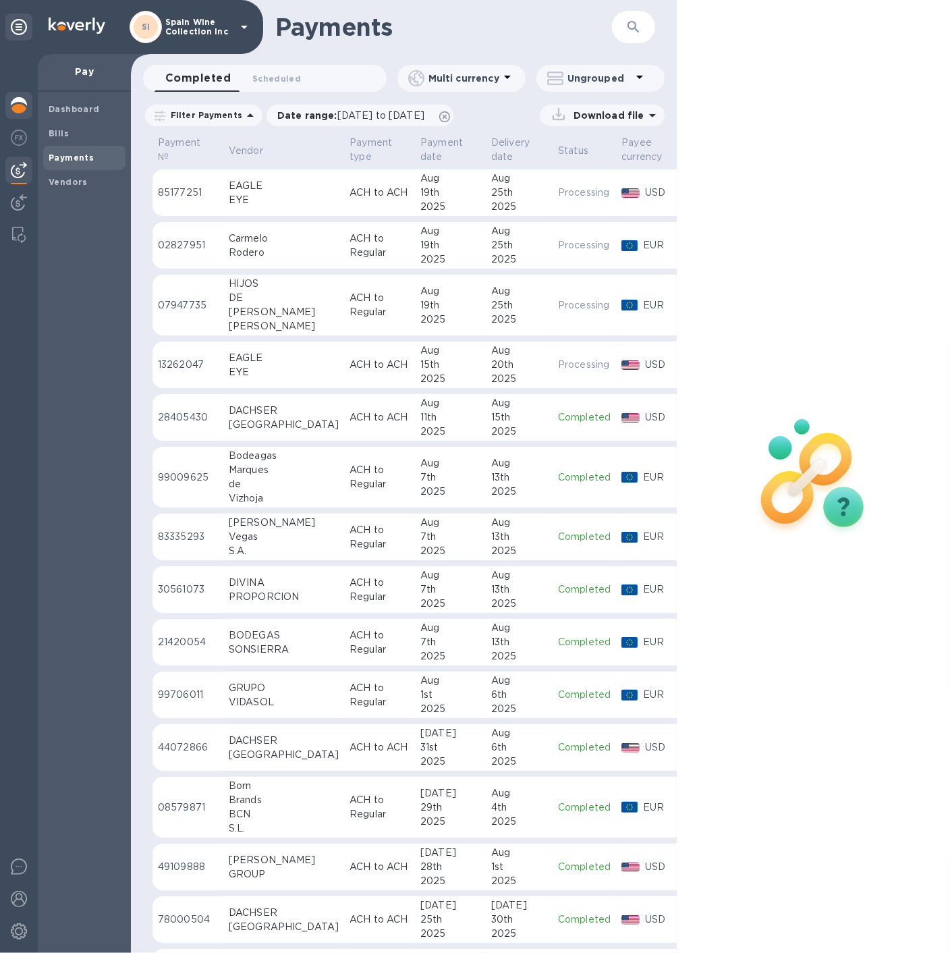
click at [19, 105] on img at bounding box center [19, 105] width 16 height 16
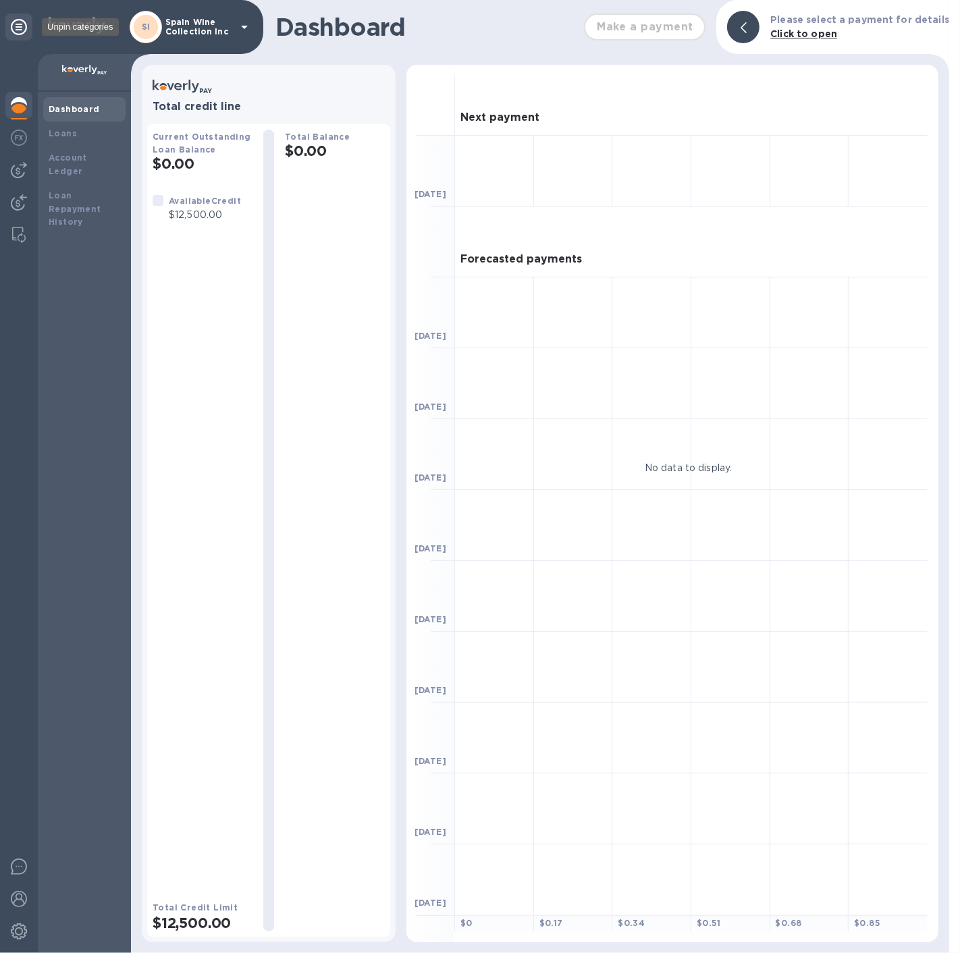
click at [21, 32] on icon at bounding box center [19, 27] width 16 height 16
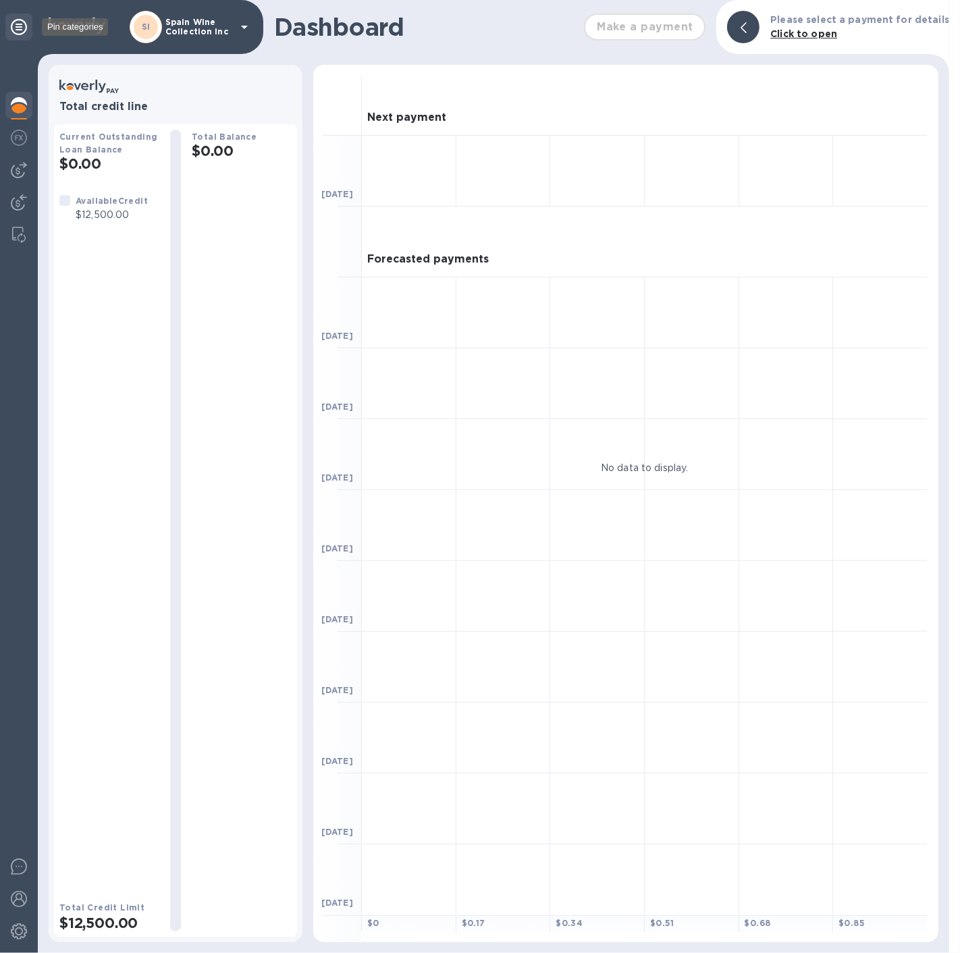
click at [23, 30] on icon at bounding box center [19, 27] width 16 height 16
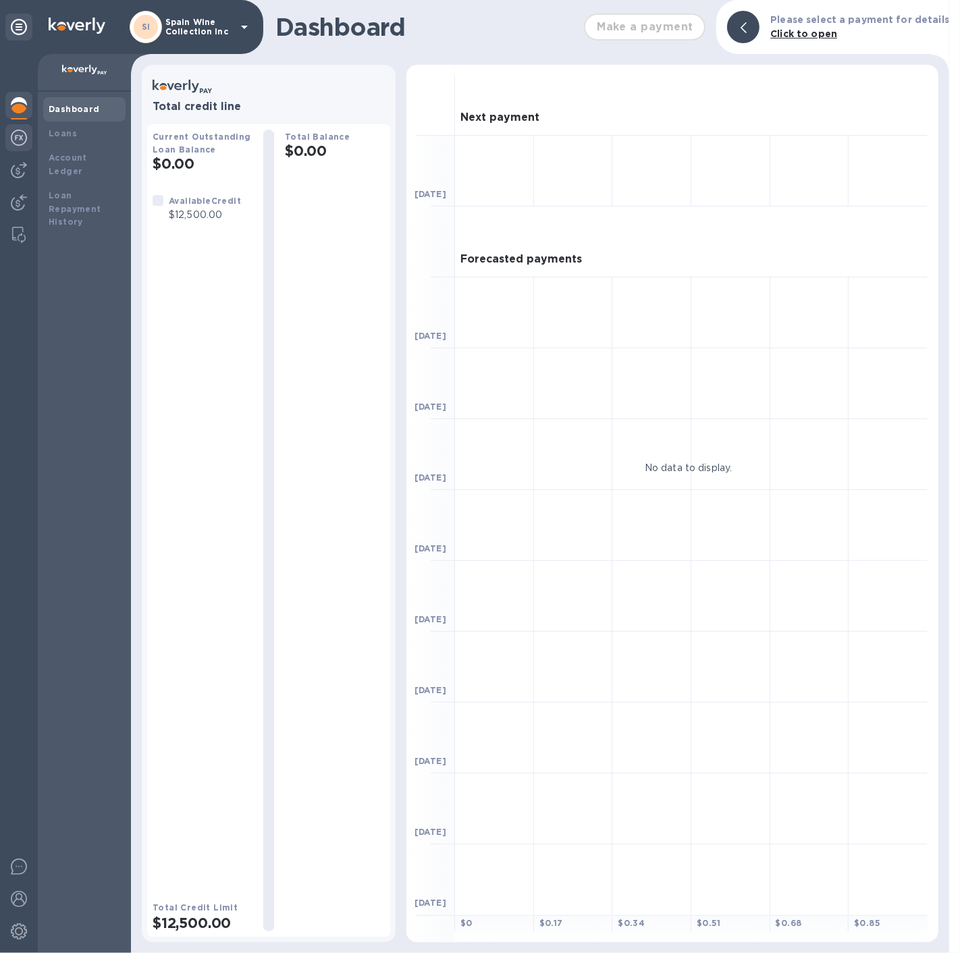
drag, startPoint x: 11, startPoint y: 107, endPoint x: 9, endPoint y: 136, distance: 28.4
click at [11, 107] on img at bounding box center [19, 105] width 16 height 16
click at [13, 138] on img at bounding box center [19, 138] width 16 height 16
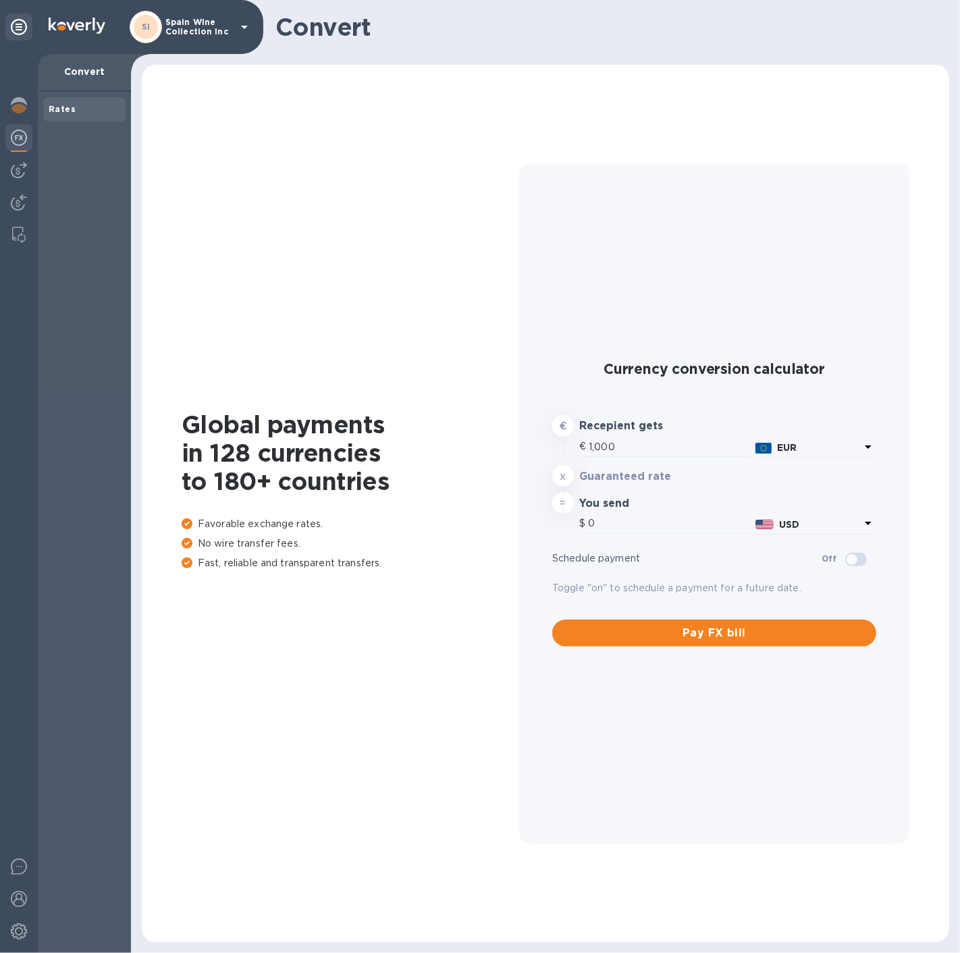
type input "1,174.56"
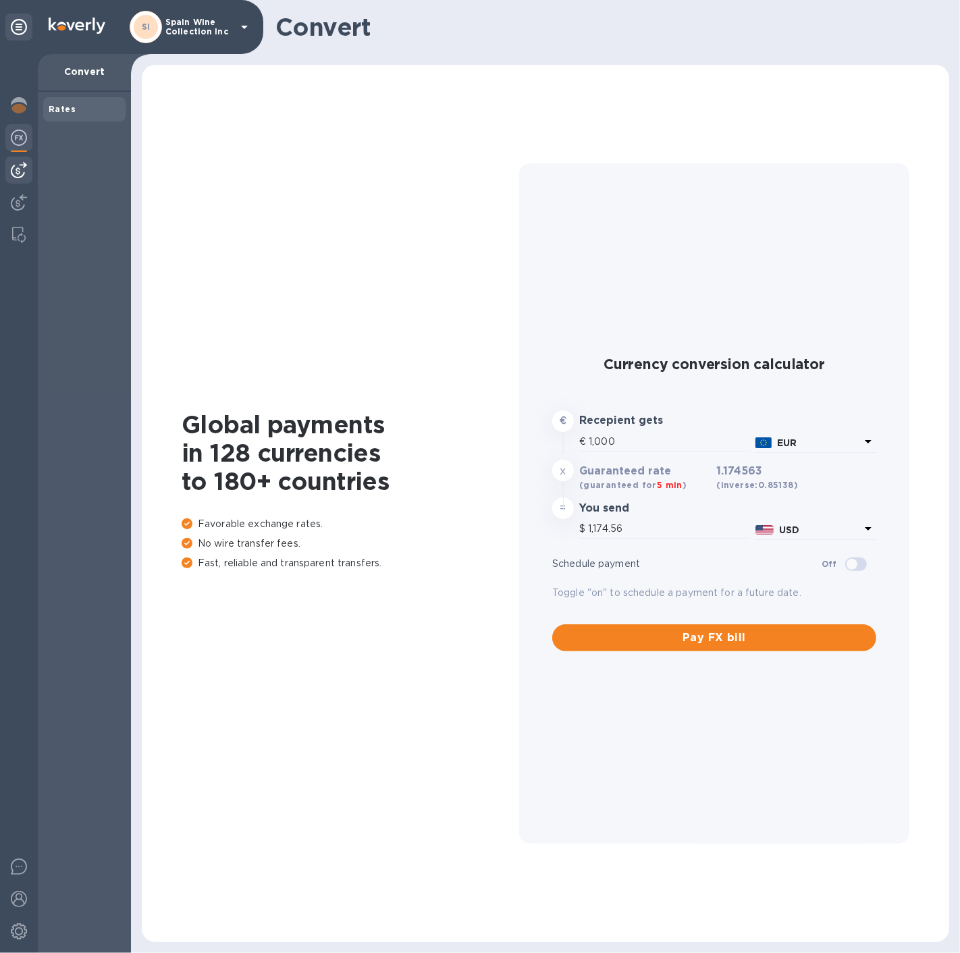
click at [17, 164] on img at bounding box center [19, 170] width 16 height 16
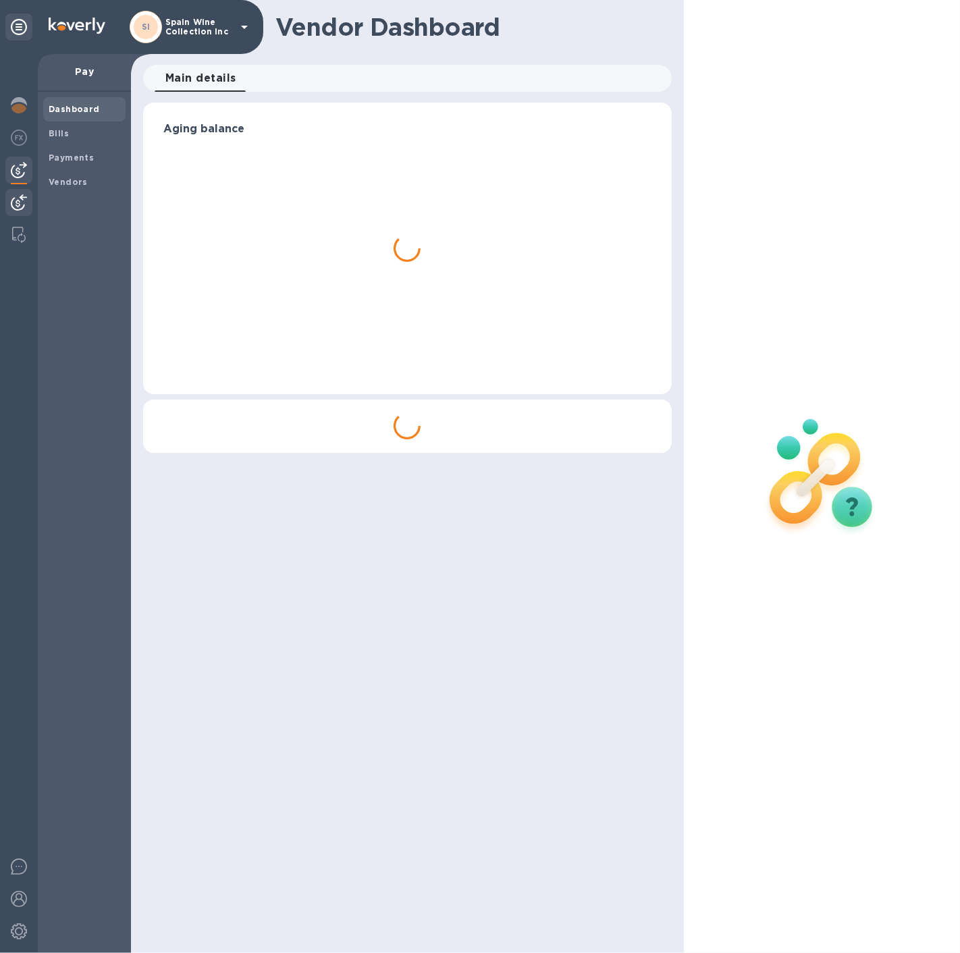
click at [17, 203] on img at bounding box center [19, 202] width 16 height 16
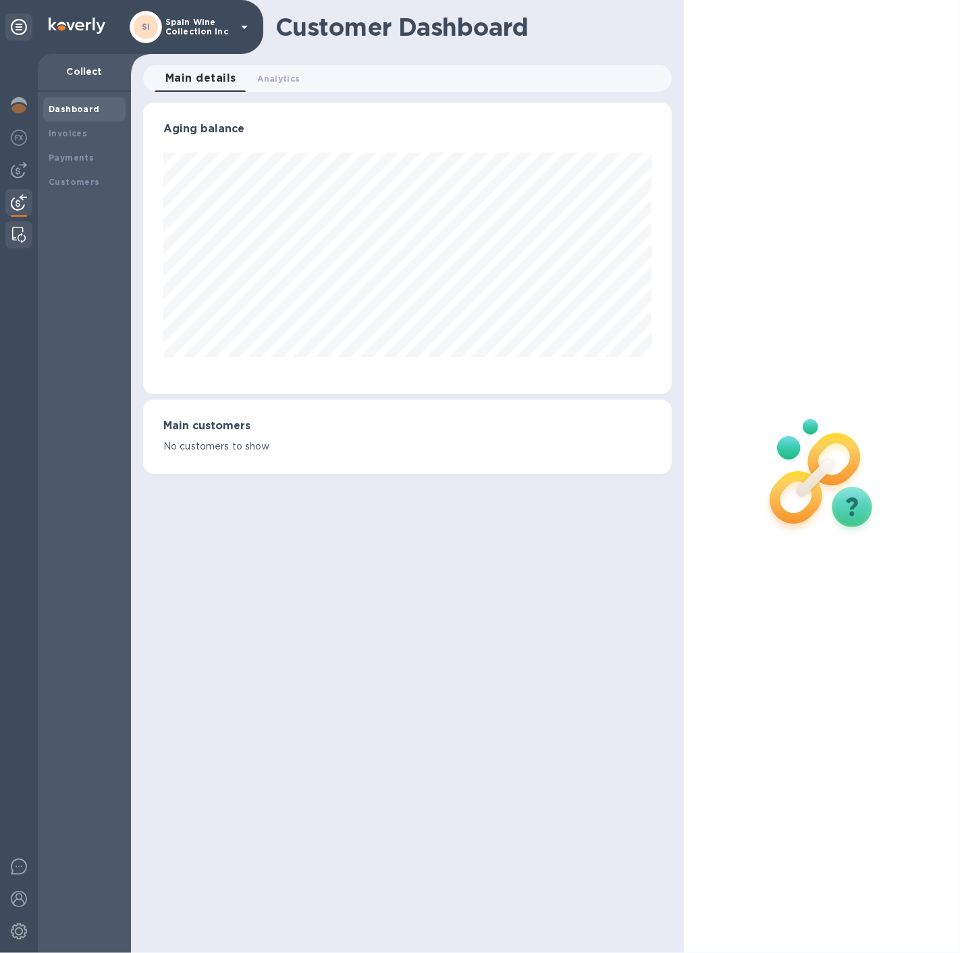
click at [17, 234] on img at bounding box center [18, 235] width 13 height 16
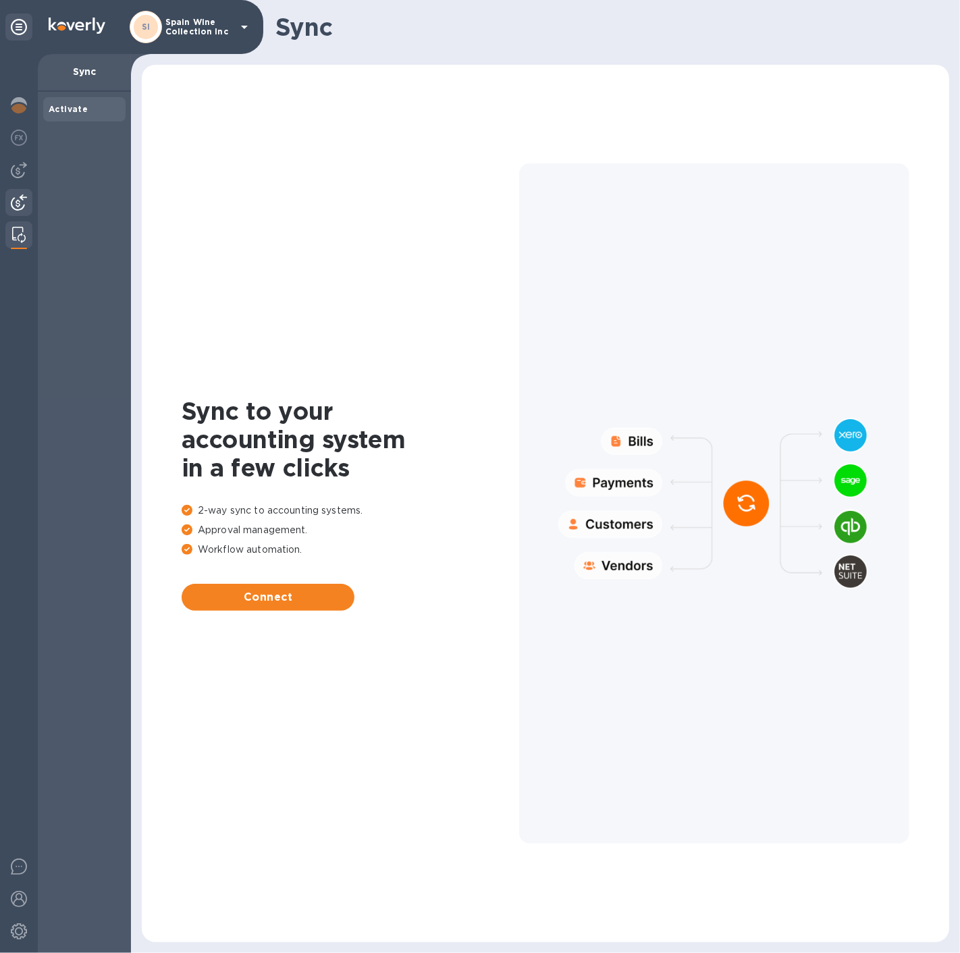
click at [12, 205] on img at bounding box center [19, 202] width 16 height 16
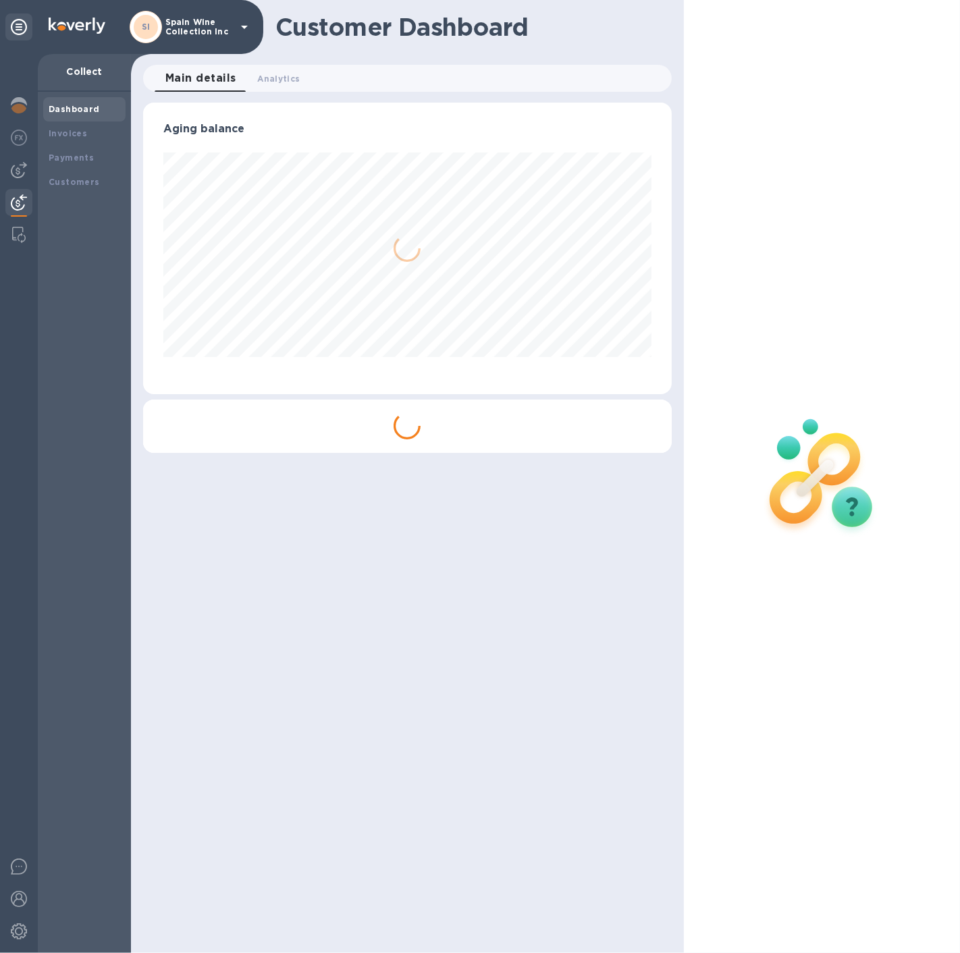
scroll to position [291, 528]
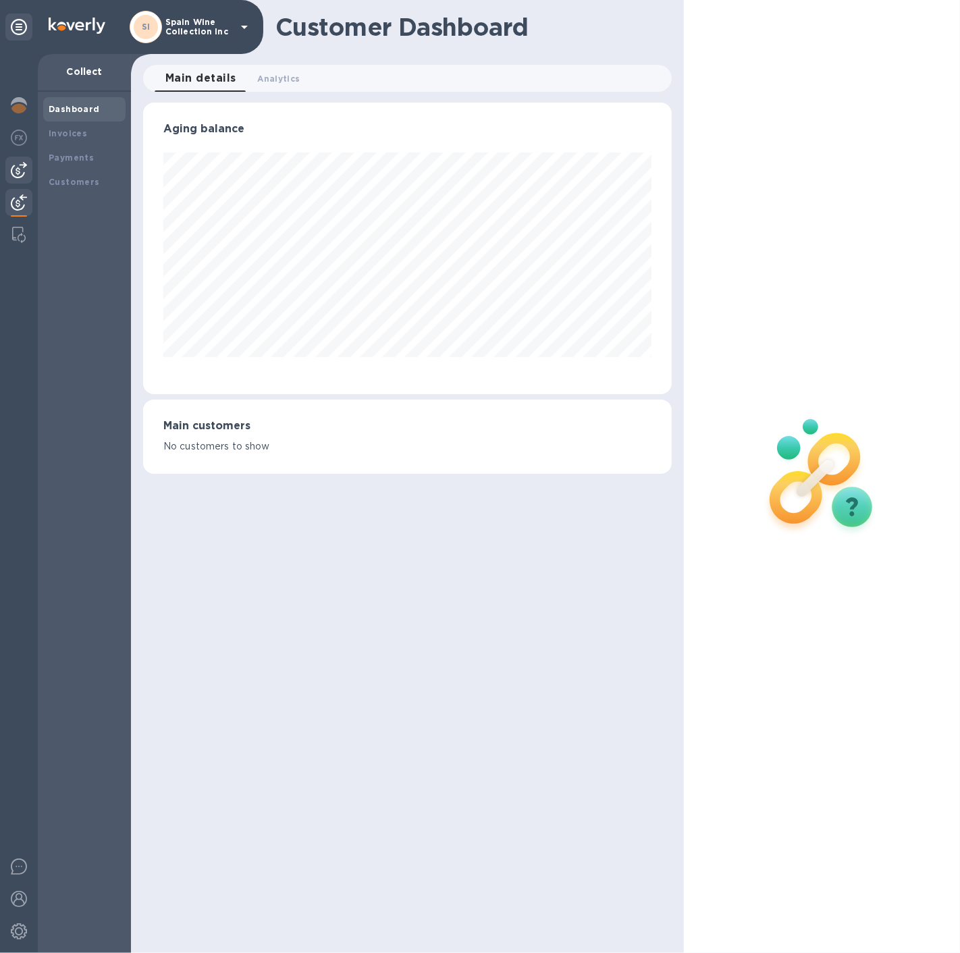
click at [16, 174] on img at bounding box center [19, 170] width 16 height 16
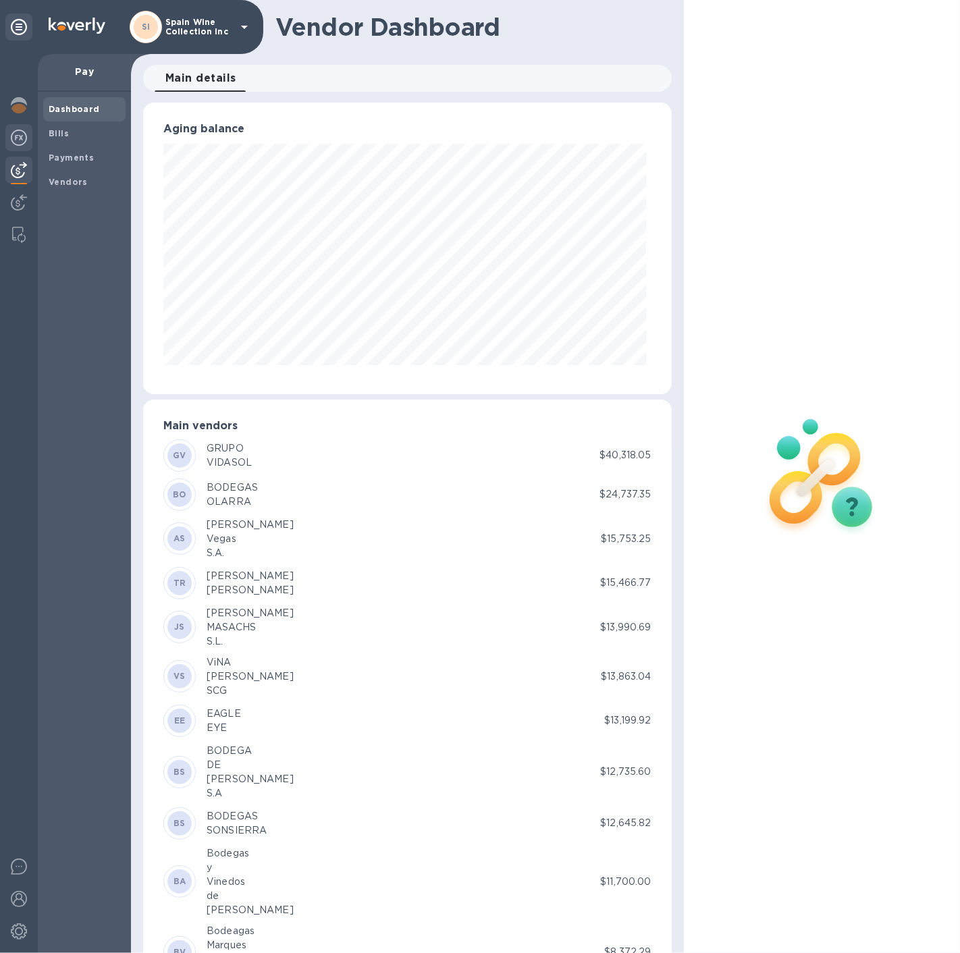
click at [17, 140] on img at bounding box center [19, 138] width 16 height 16
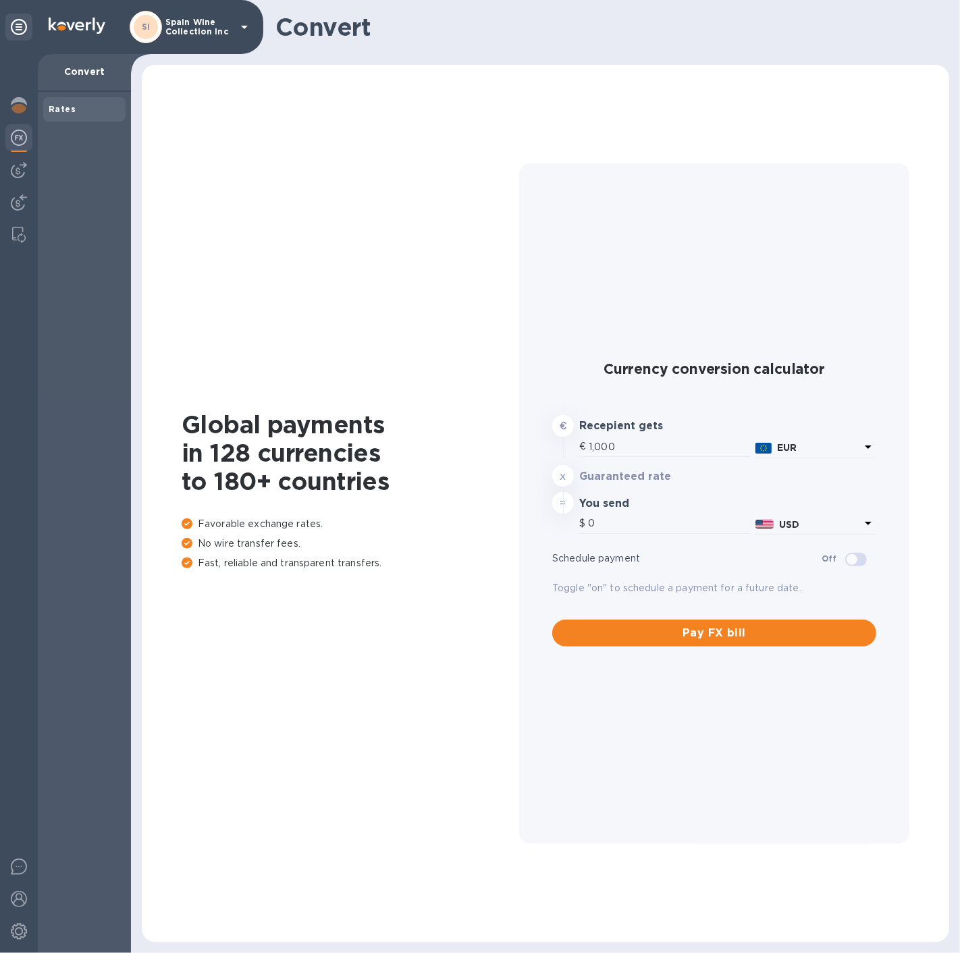
type input "1,174.56"
